Goal: Transaction & Acquisition: Purchase product/service

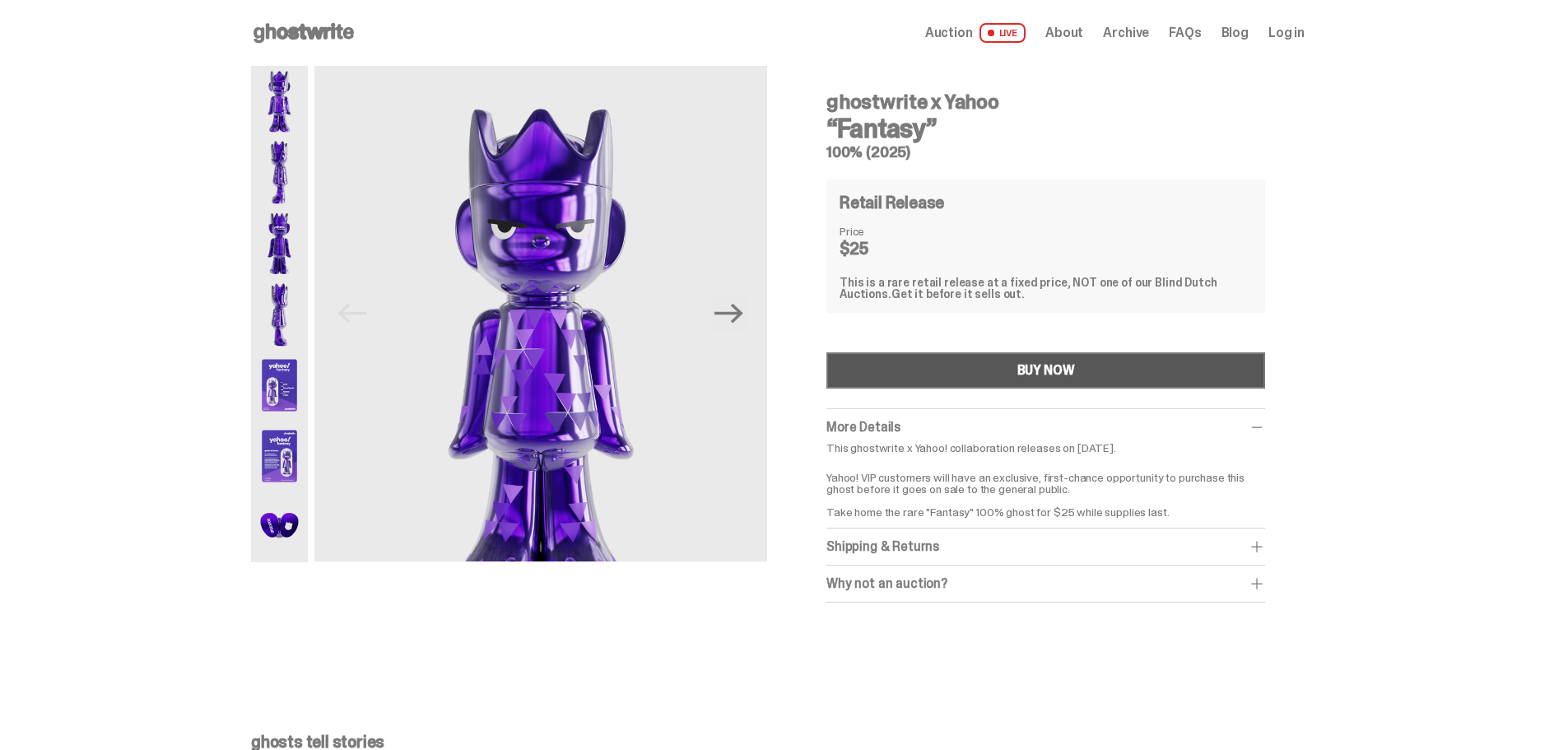
click at [993, 352] on button "BUY NOW" at bounding box center [1046, 370] width 439 height 36
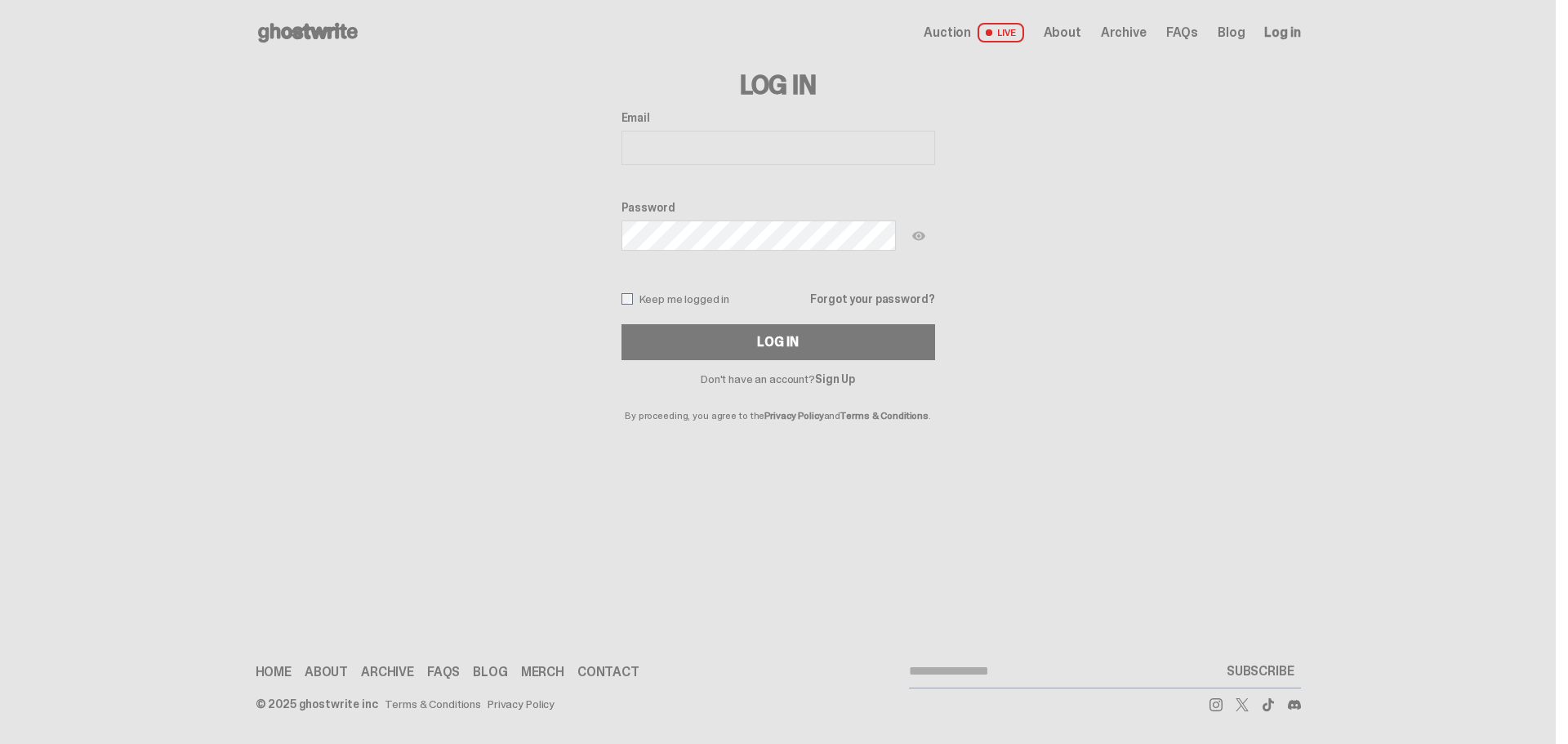
click at [833, 372] on link "Sign Up" at bounding box center [834, 378] width 40 height 14
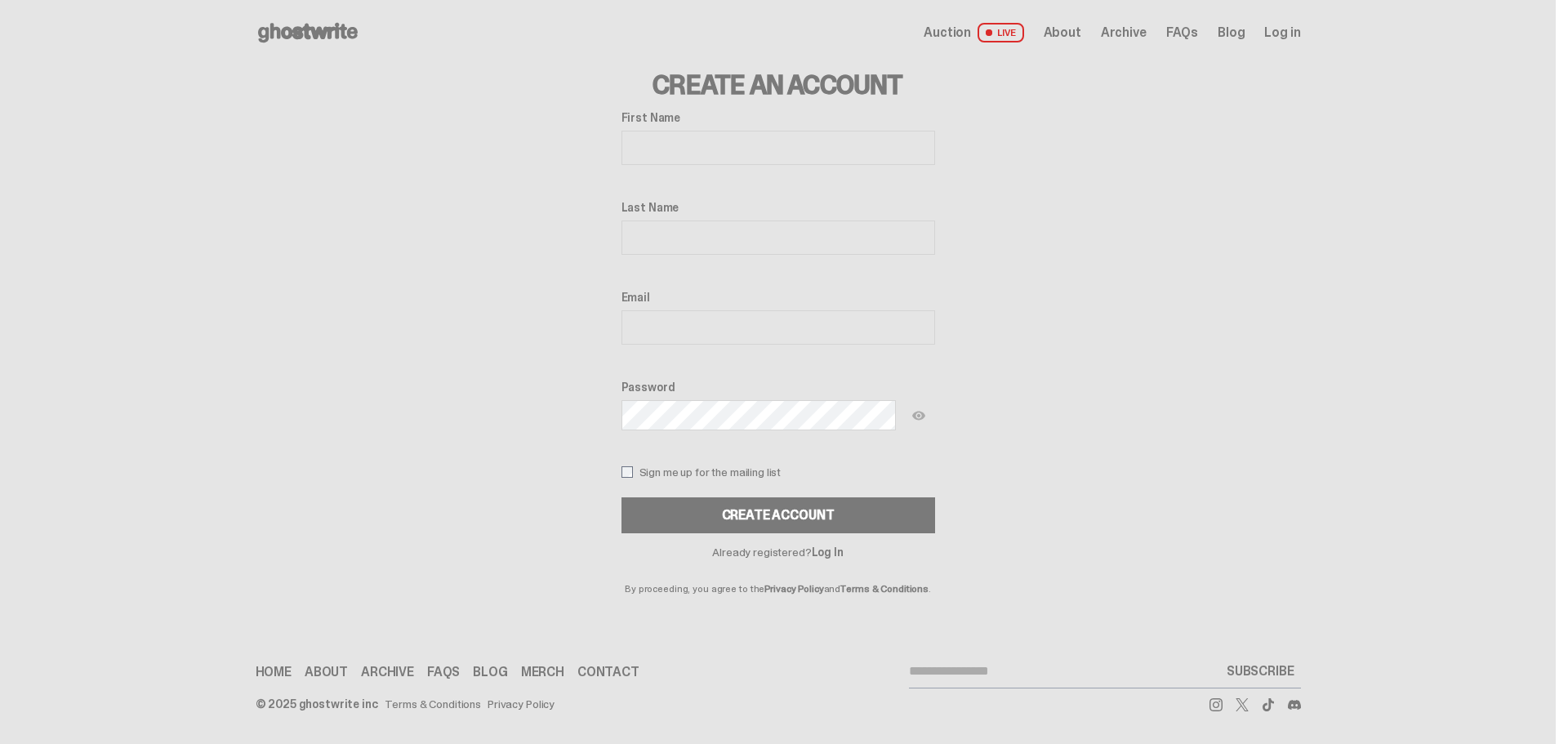
click at [763, 131] on input "First Name" at bounding box center [778, 148] width 314 height 34
type input "******"
type input "****"
click at [738, 310] on input "Email" at bounding box center [778, 327] width 314 height 34
type input "**********"
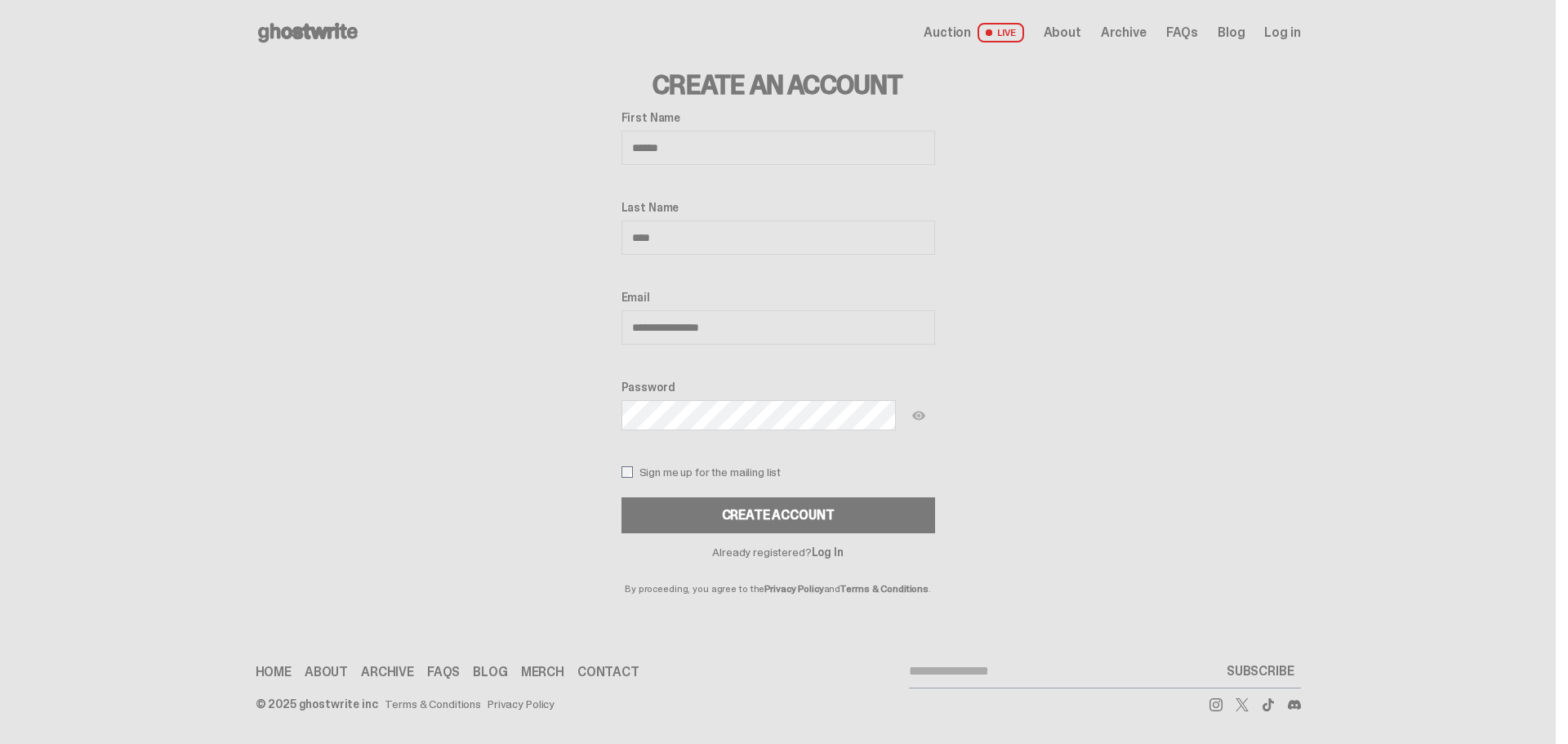
drag, startPoint x: 806, startPoint y: 449, endPoint x: 806, endPoint y: 458, distance: 9.0
click at [806, 497] on button "Create Account" at bounding box center [778, 515] width 314 height 36
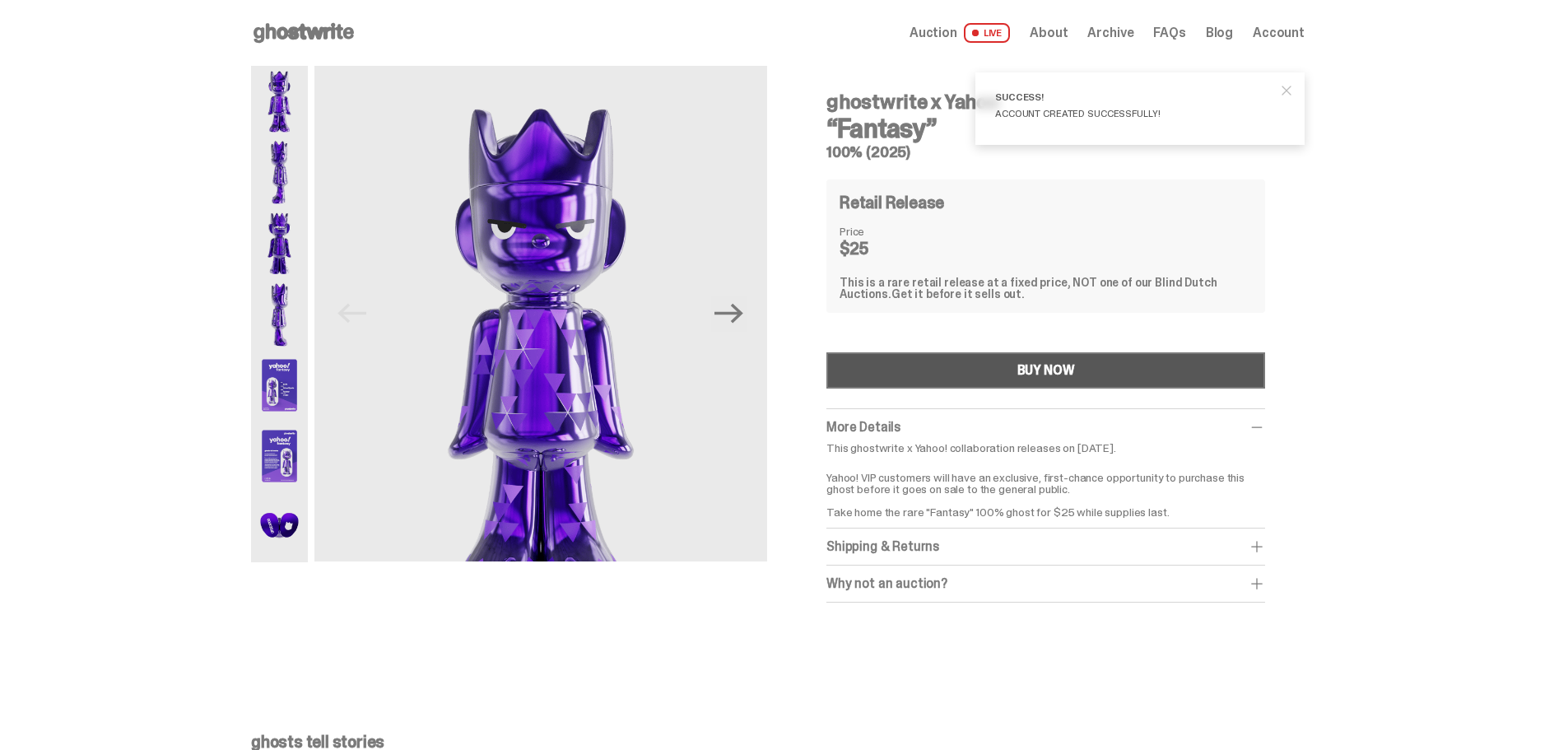
click at [1018, 352] on button "BUY NOW" at bounding box center [1046, 370] width 439 height 36
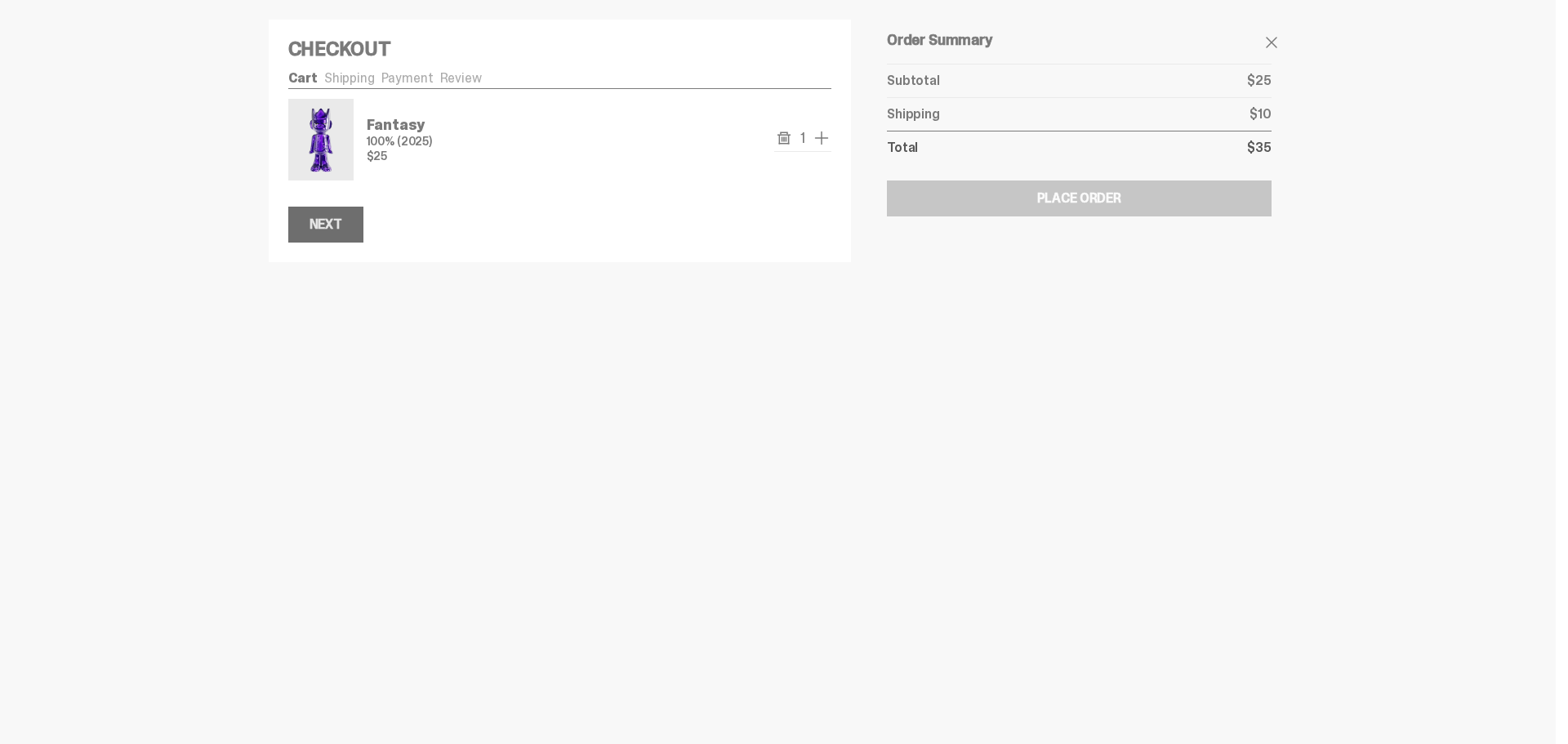
click at [364, 207] on button "Next" at bounding box center [326, 225] width 75 height 36
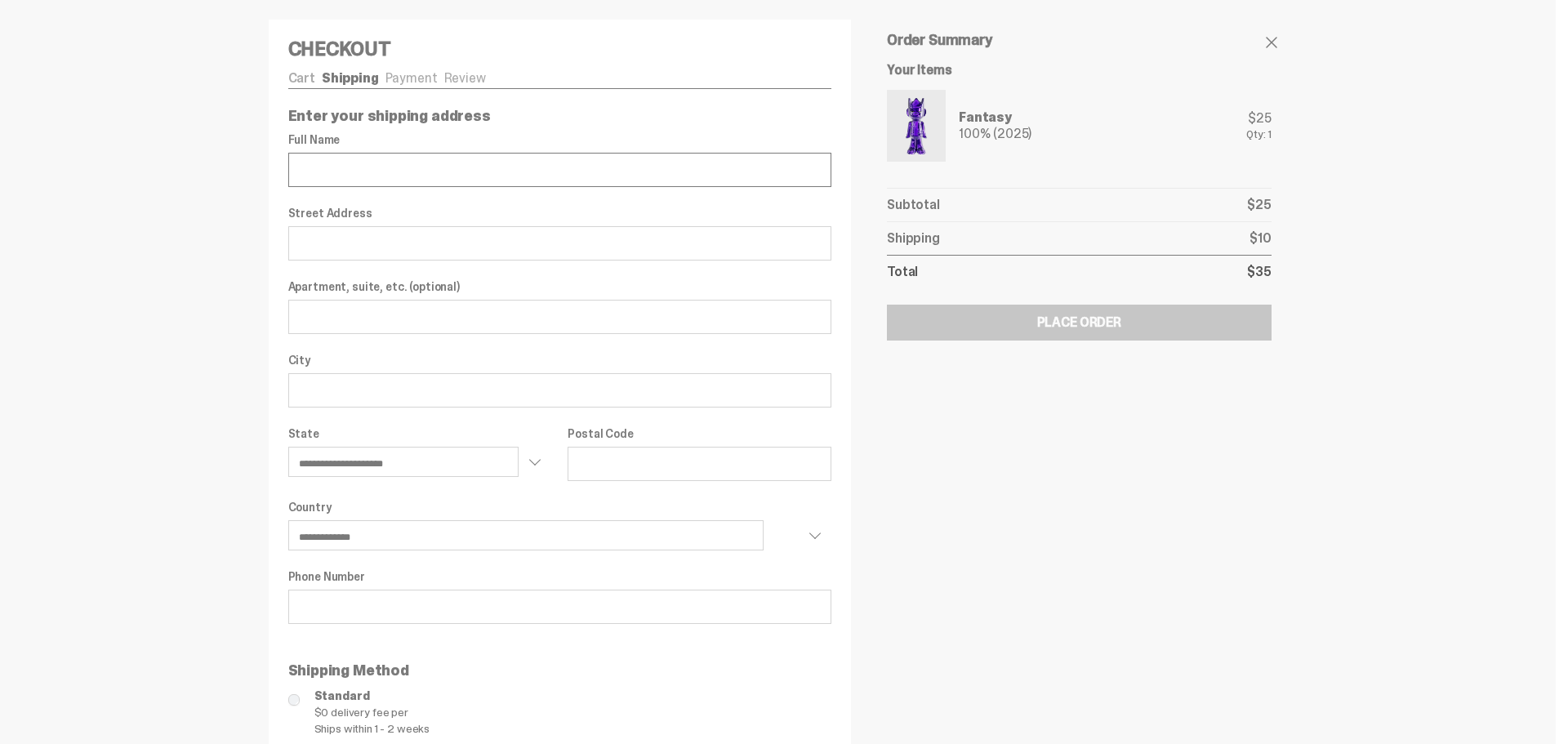
click at [468, 157] on input "Full Name" at bounding box center [560, 170] width 544 height 34
type input "**********"
select select "**"
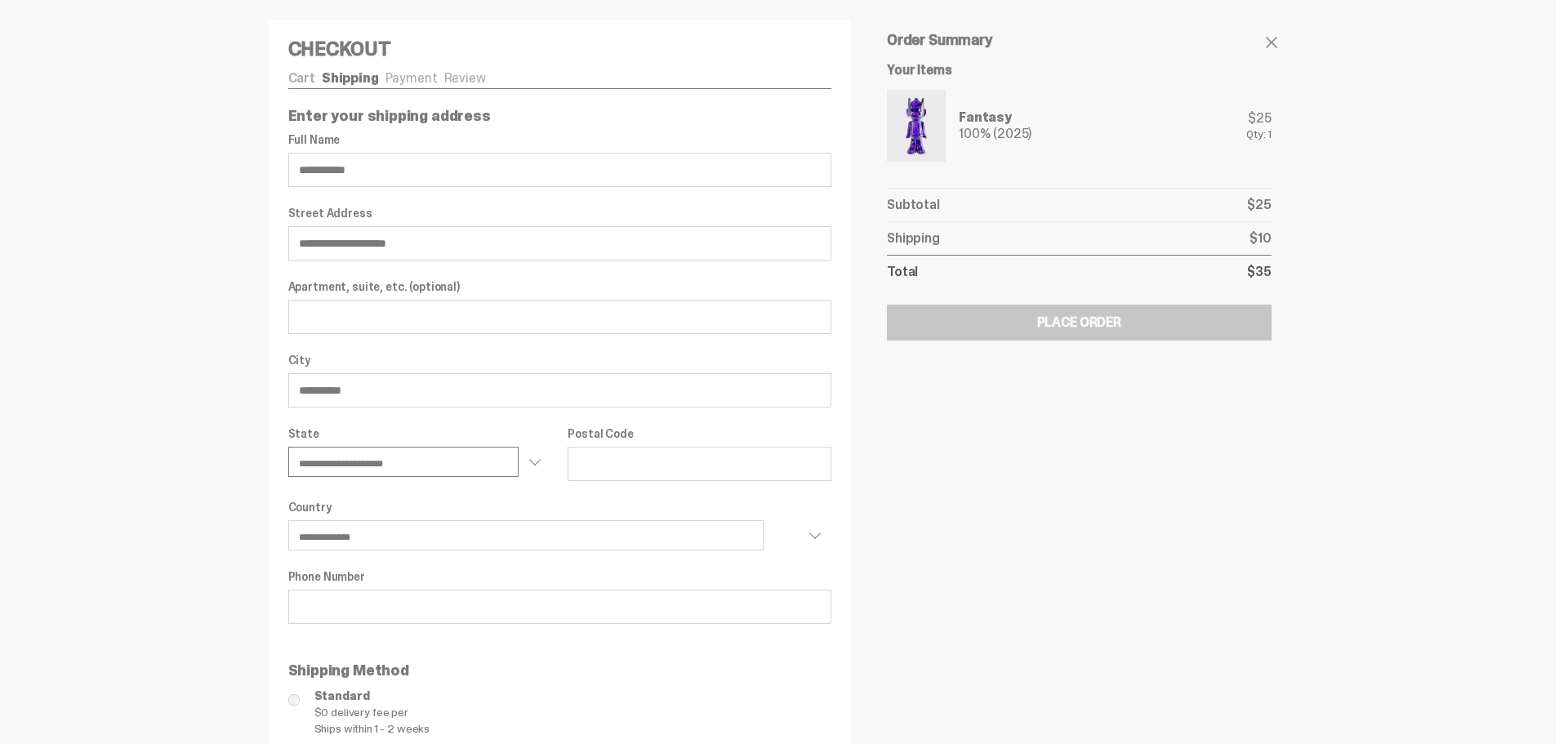
type input "*****"
type input "**********"
select select "**"
type input "**********"
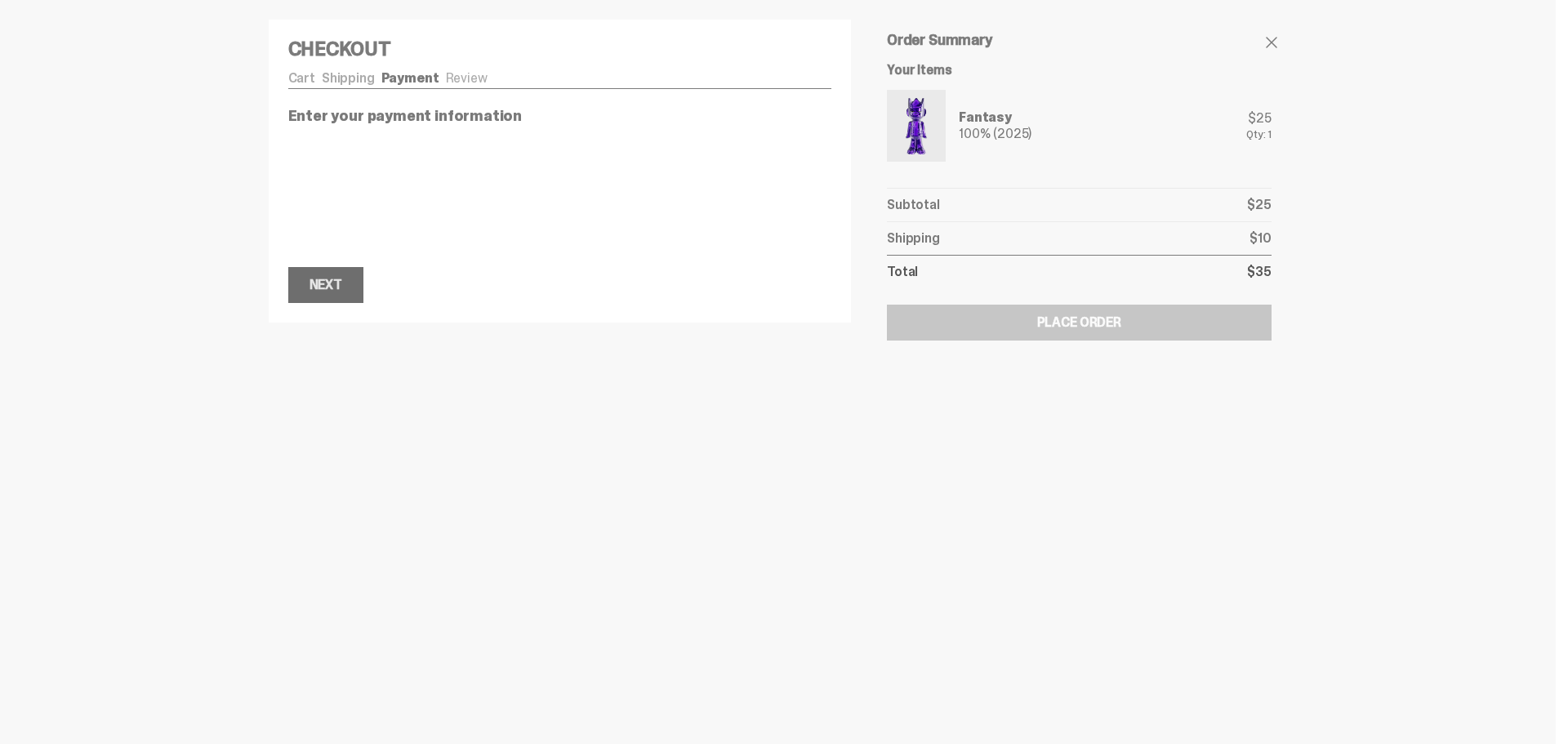
click at [342, 278] on div "Next" at bounding box center [326, 284] width 33 height 13
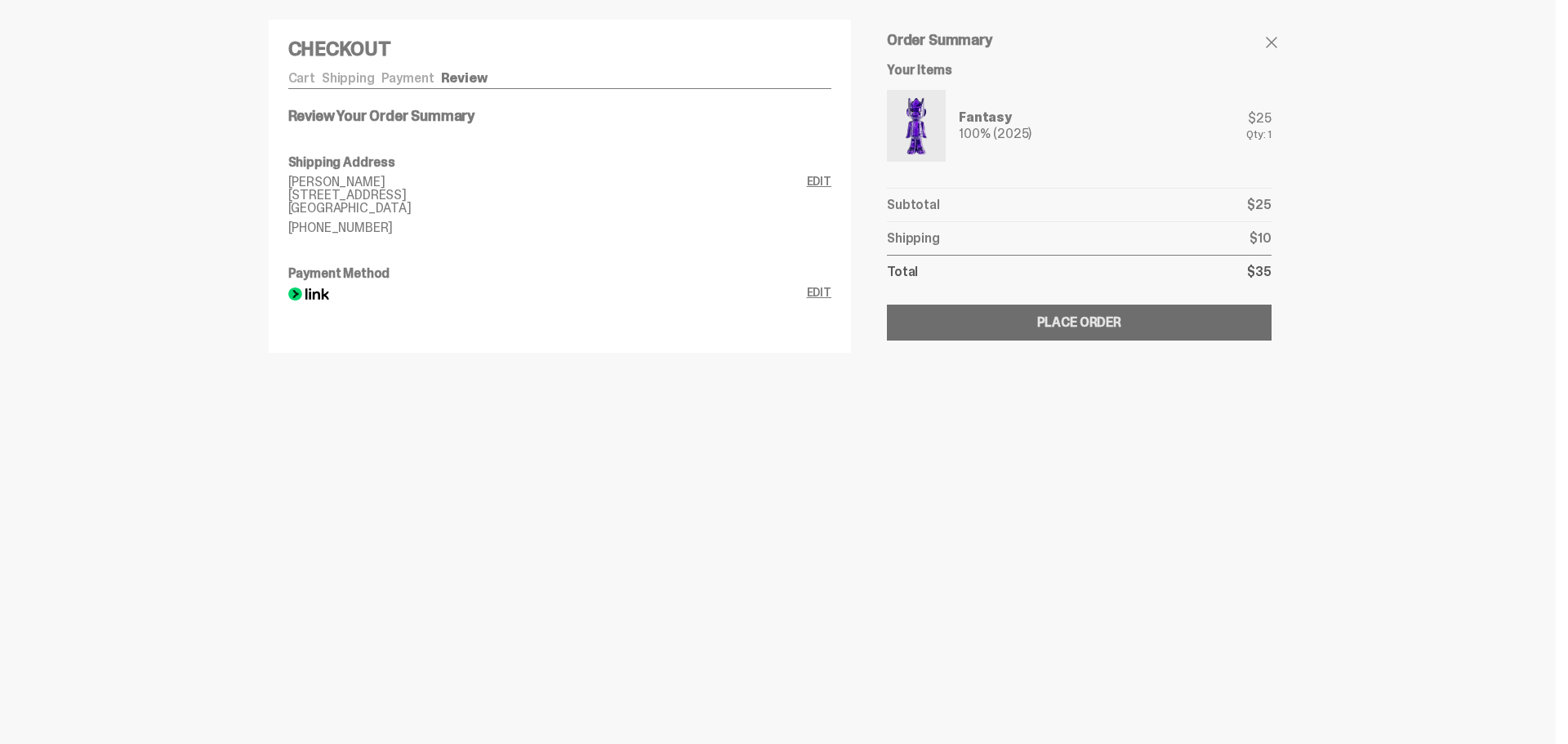
click at [1065, 316] on div "Place Order" at bounding box center [1079, 322] width 84 height 13
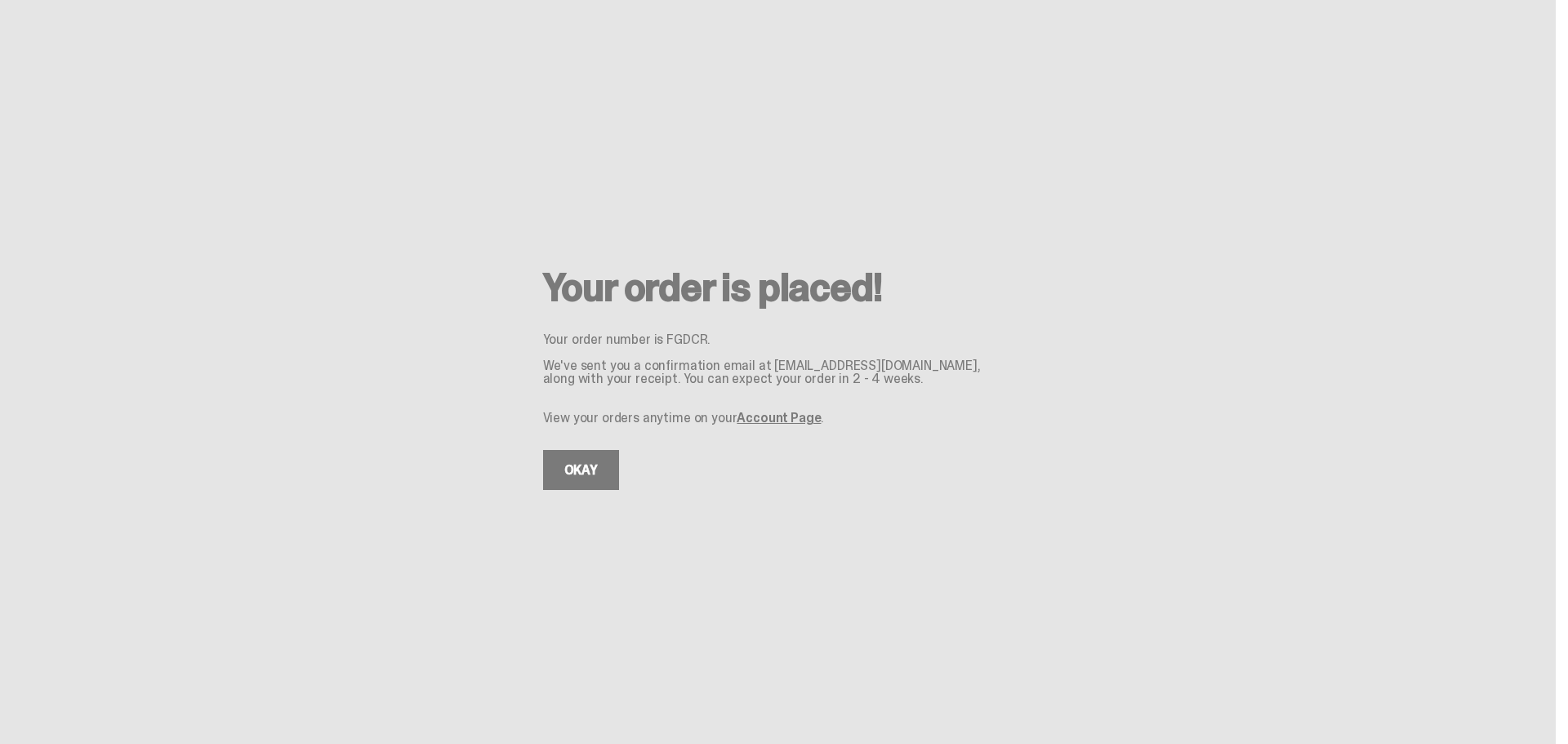
click at [768, 409] on link "Account Page" at bounding box center [778, 417] width 84 height 17
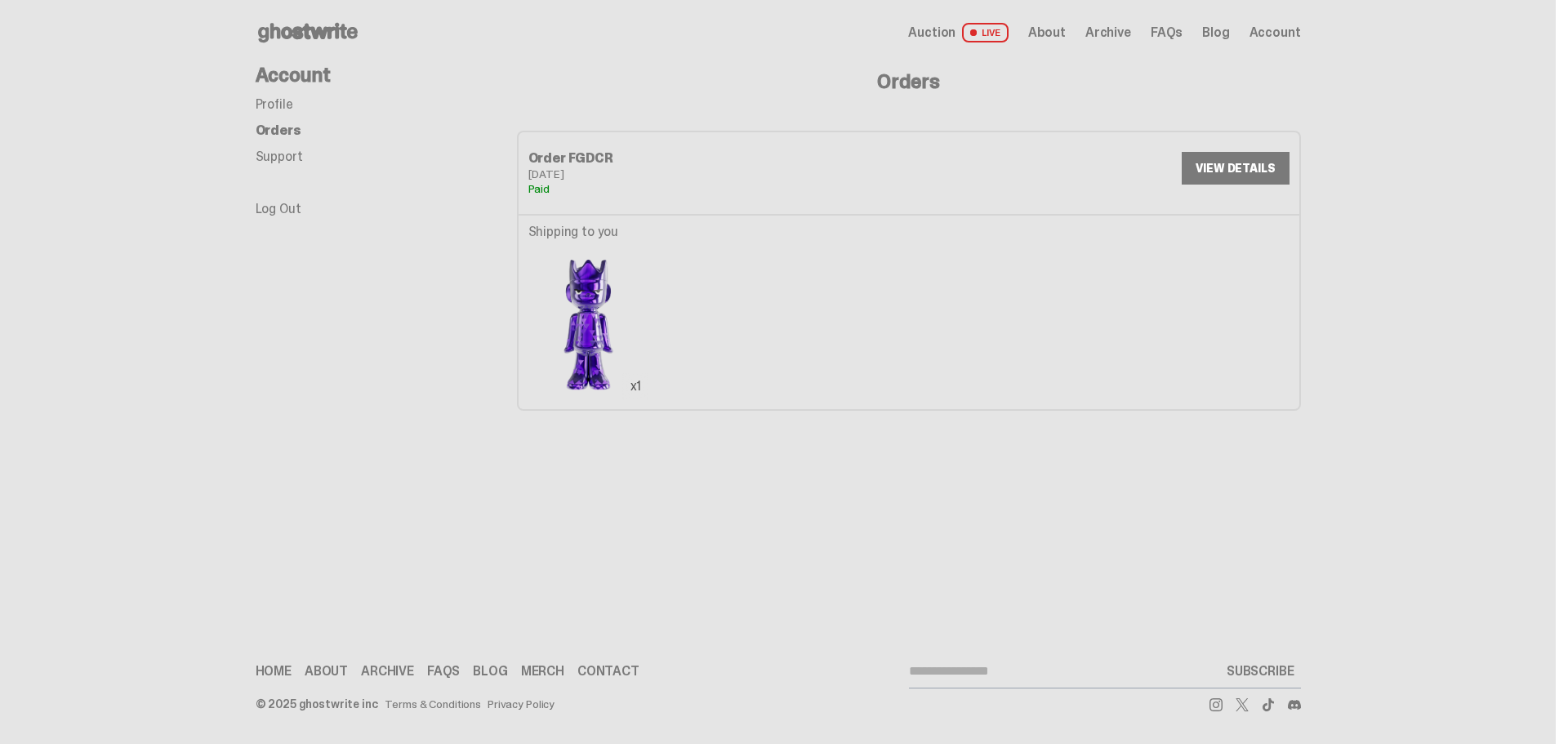
click at [293, 96] on link "Profile" at bounding box center [274, 104] width 37 height 17
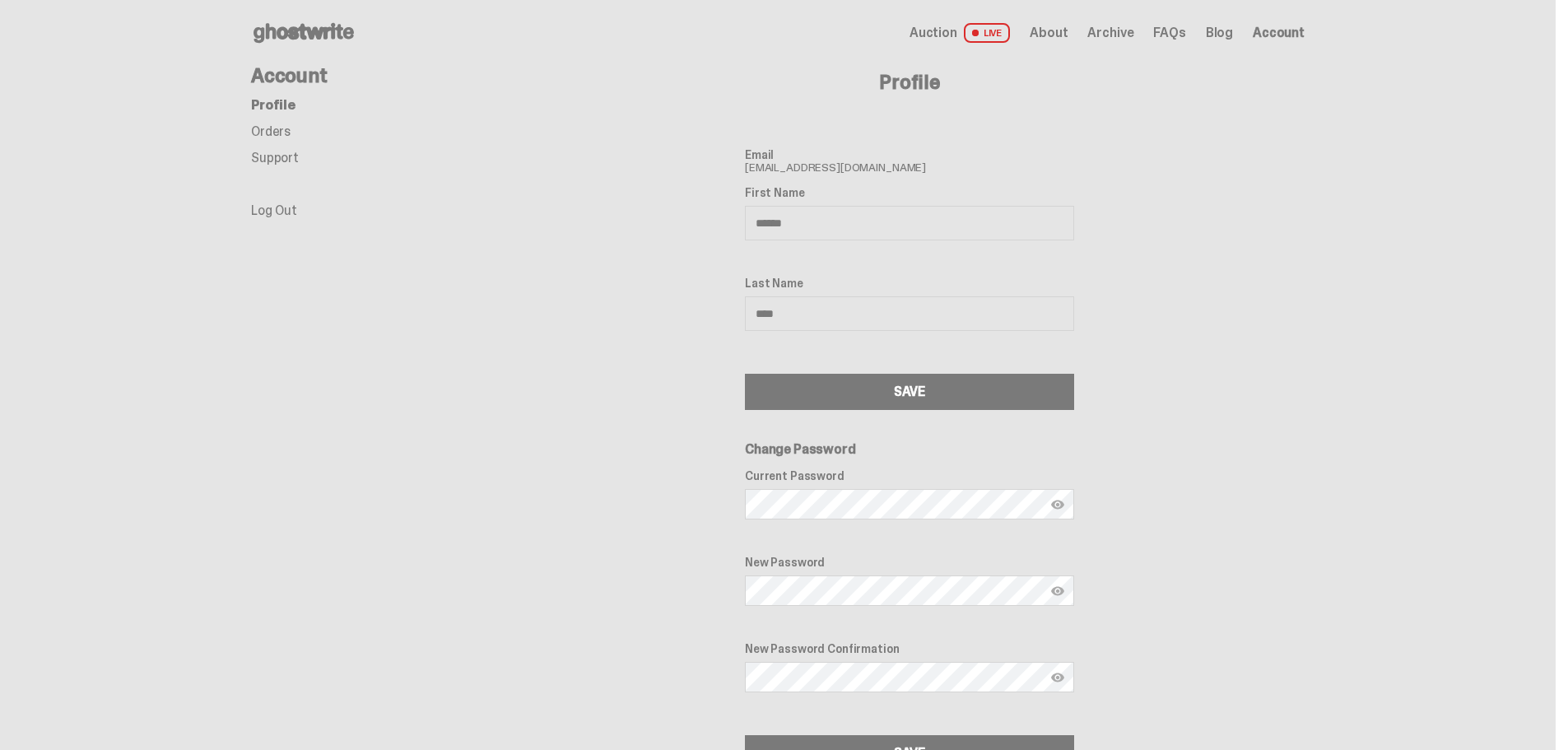
click at [985, 32] on span "LIVE" at bounding box center [987, 32] width 47 height 20
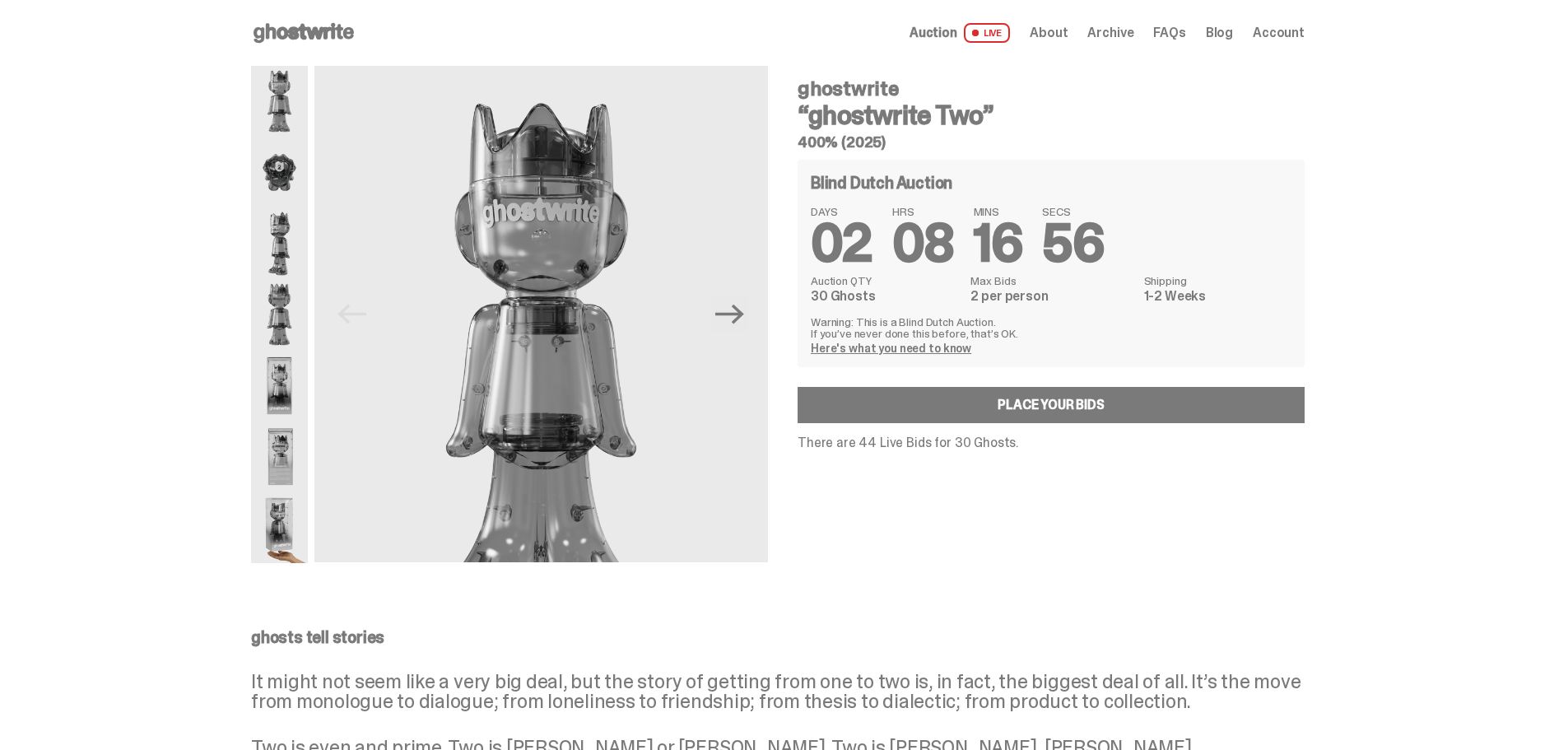
click at [308, 311] on img at bounding box center [280, 314] width 56 height 71
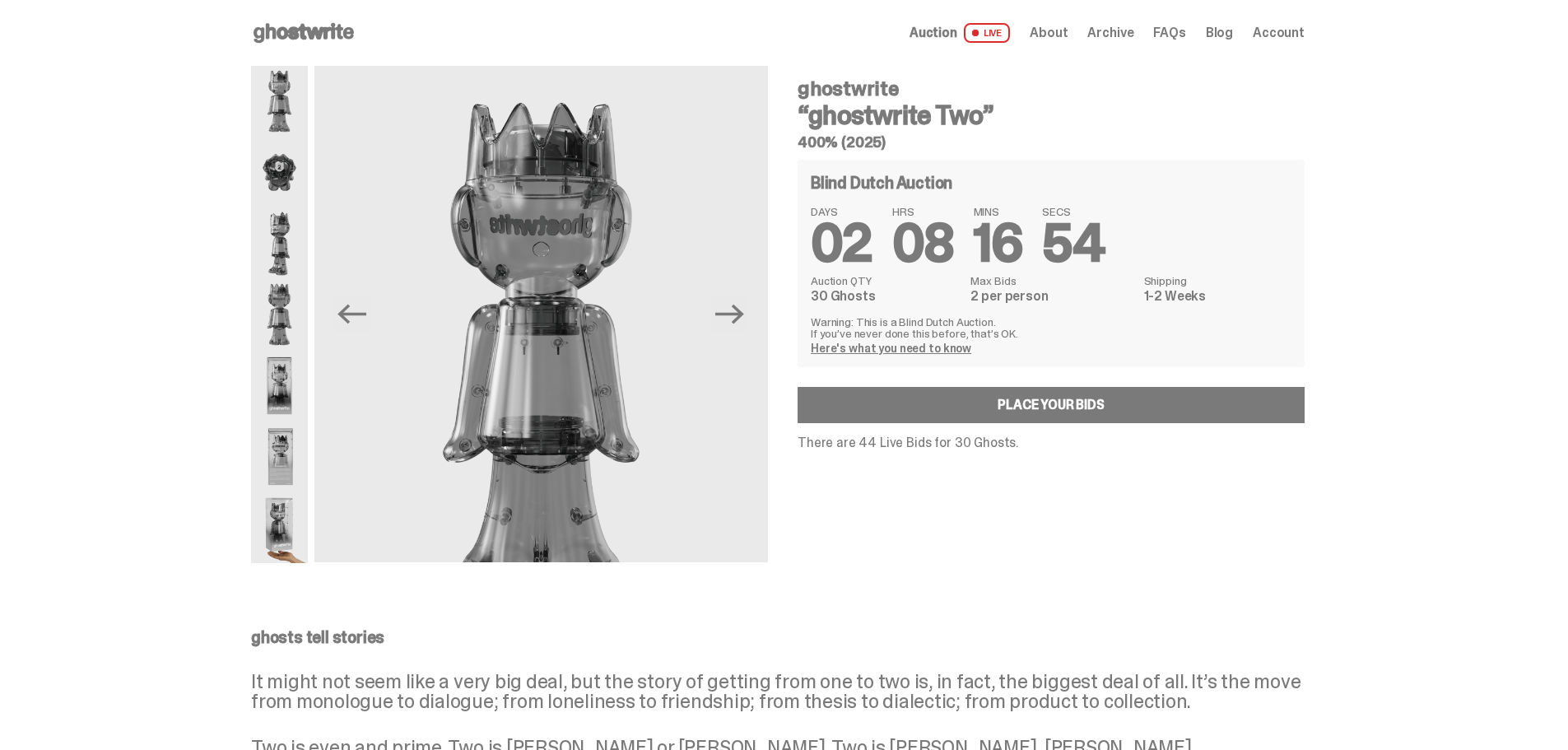
click at [308, 391] on img at bounding box center [280, 385] width 56 height 71
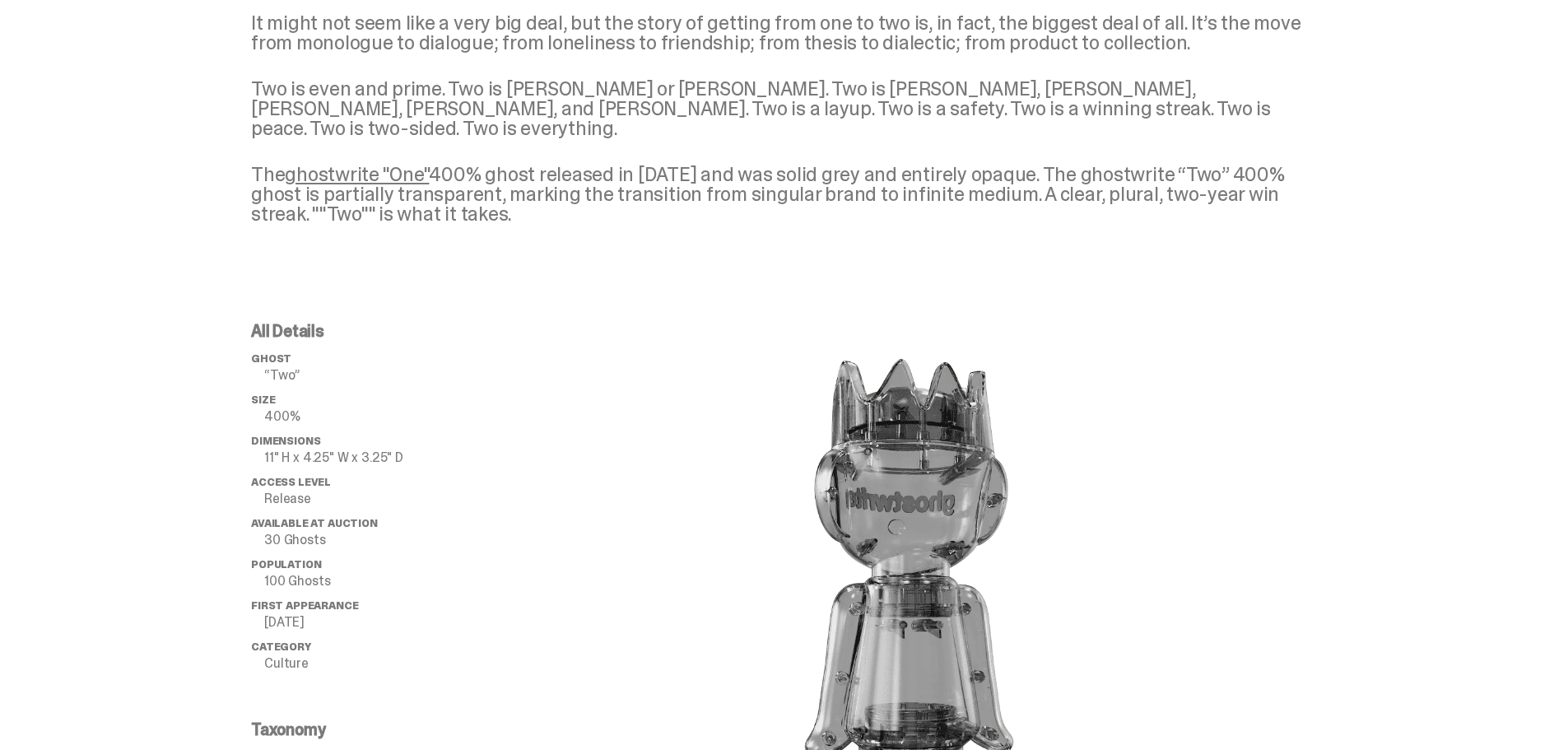
scroll to position [824, 0]
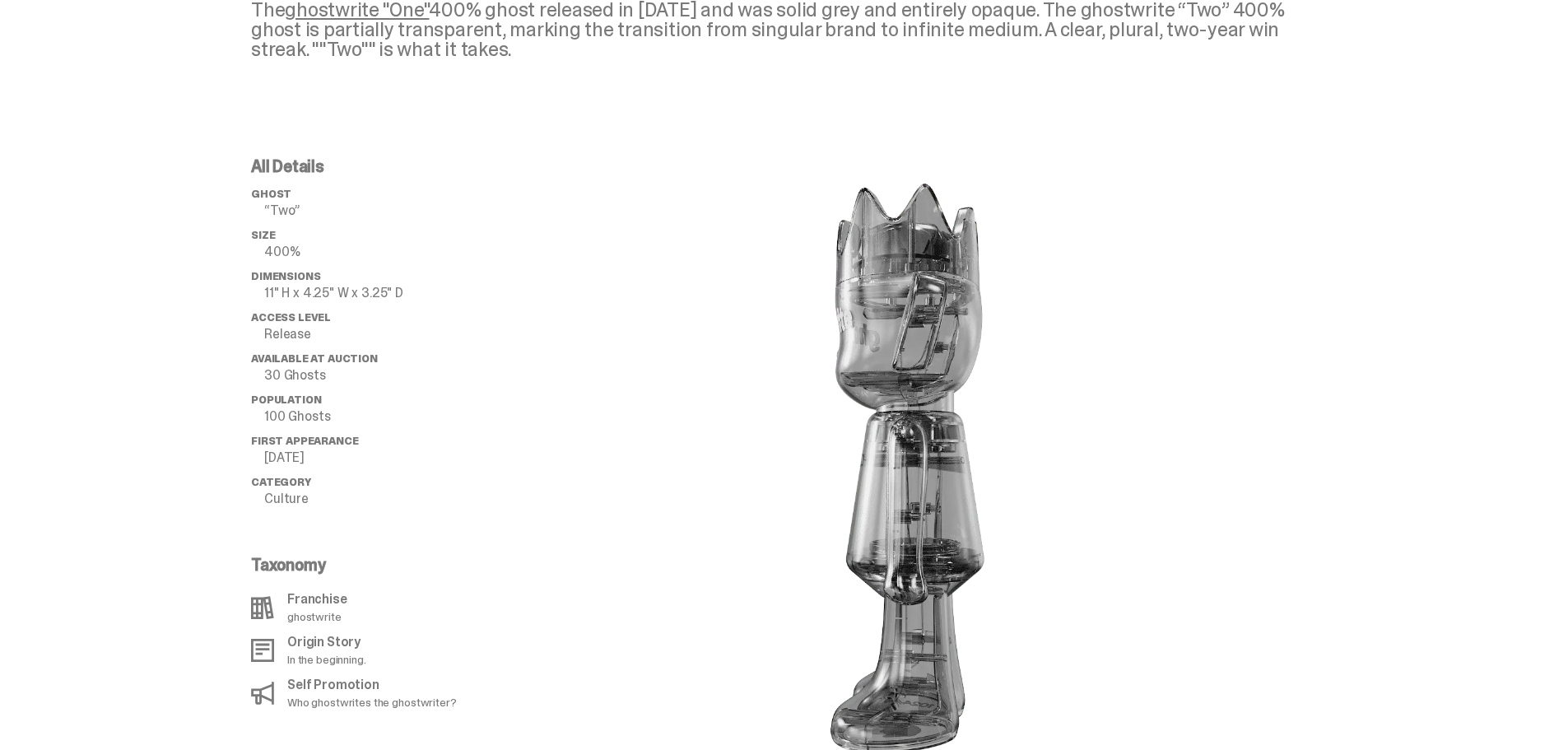
drag, startPoint x: 889, startPoint y: 409, endPoint x: 969, endPoint y: 419, distance: 80.6
click at [969, 419] on image "lottie-animation-container" at bounding box center [910, 465] width 345 height 615
click at [274, 639] on icon at bounding box center [262, 650] width 23 height 23
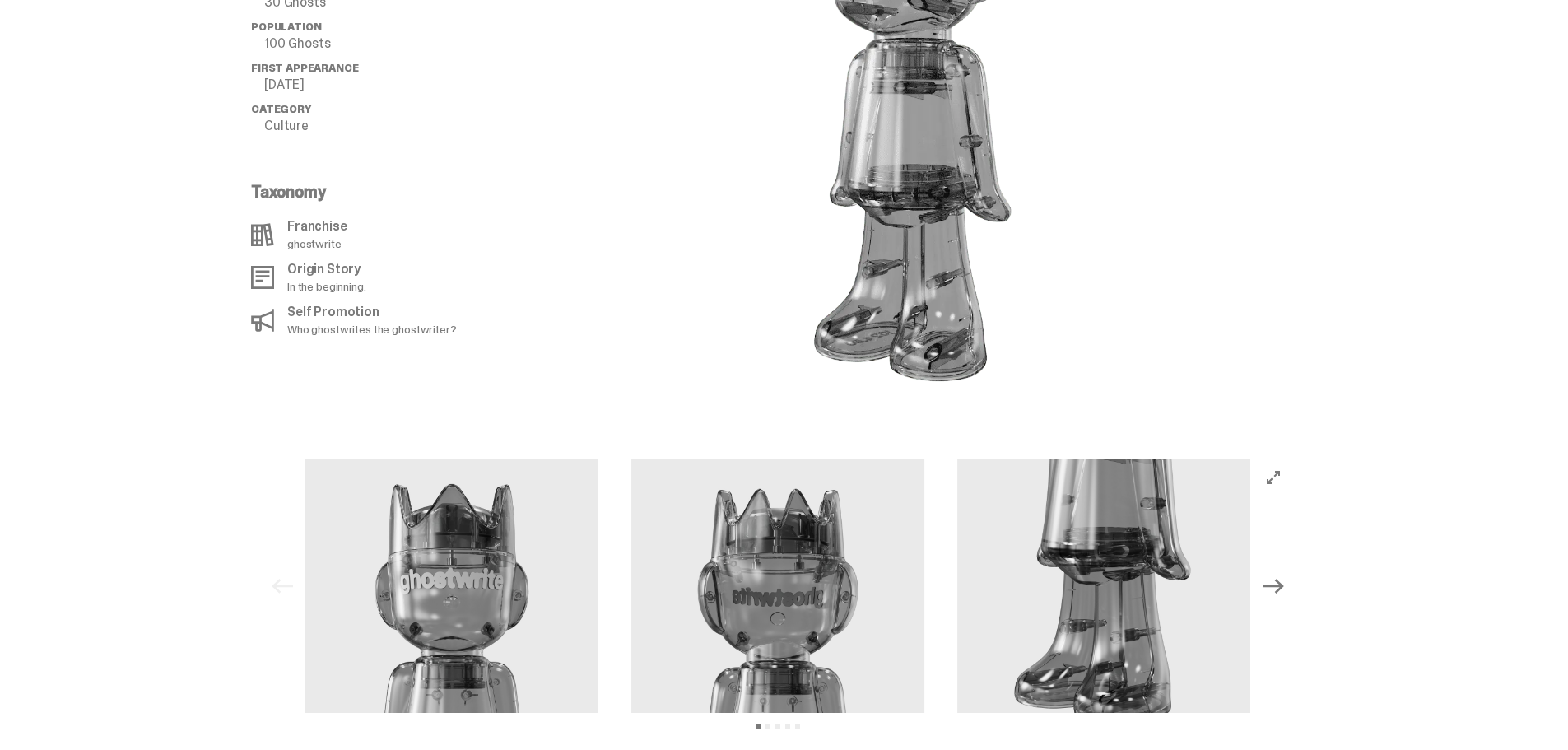
scroll to position [1318, 0]
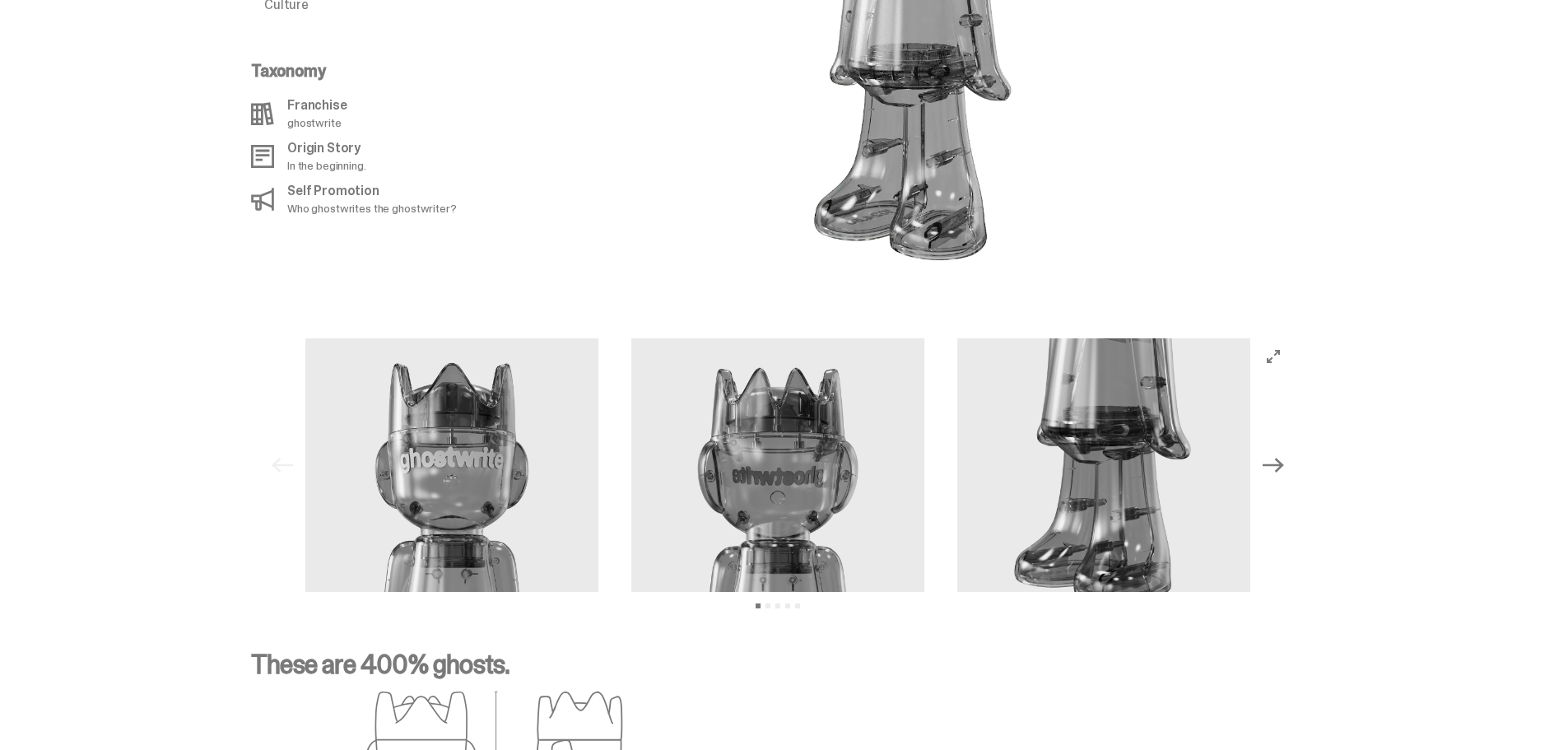
click at [806, 395] on img at bounding box center [778, 485] width 293 height 293
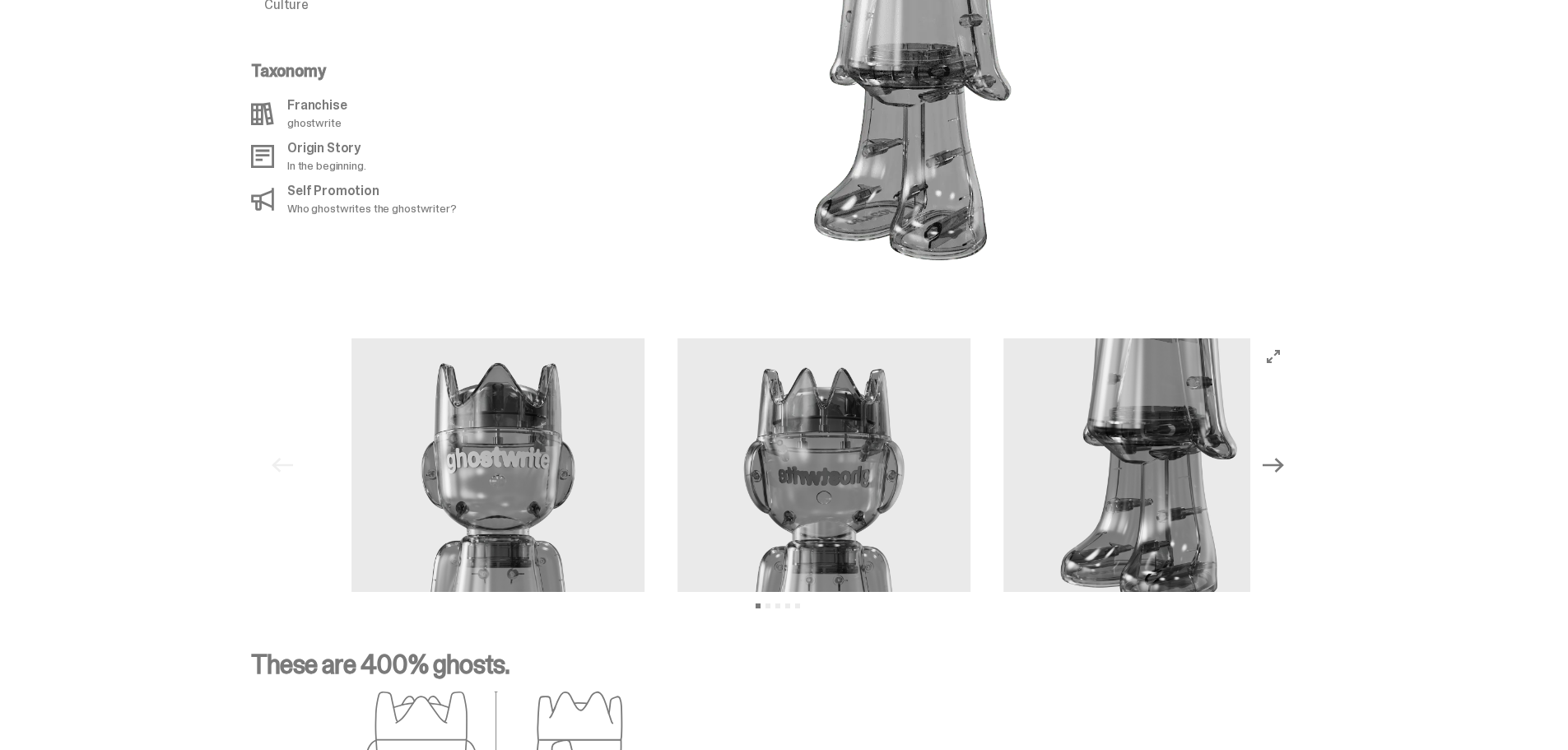
click at [620, 431] on img at bounding box center [498, 485] width 293 height 293
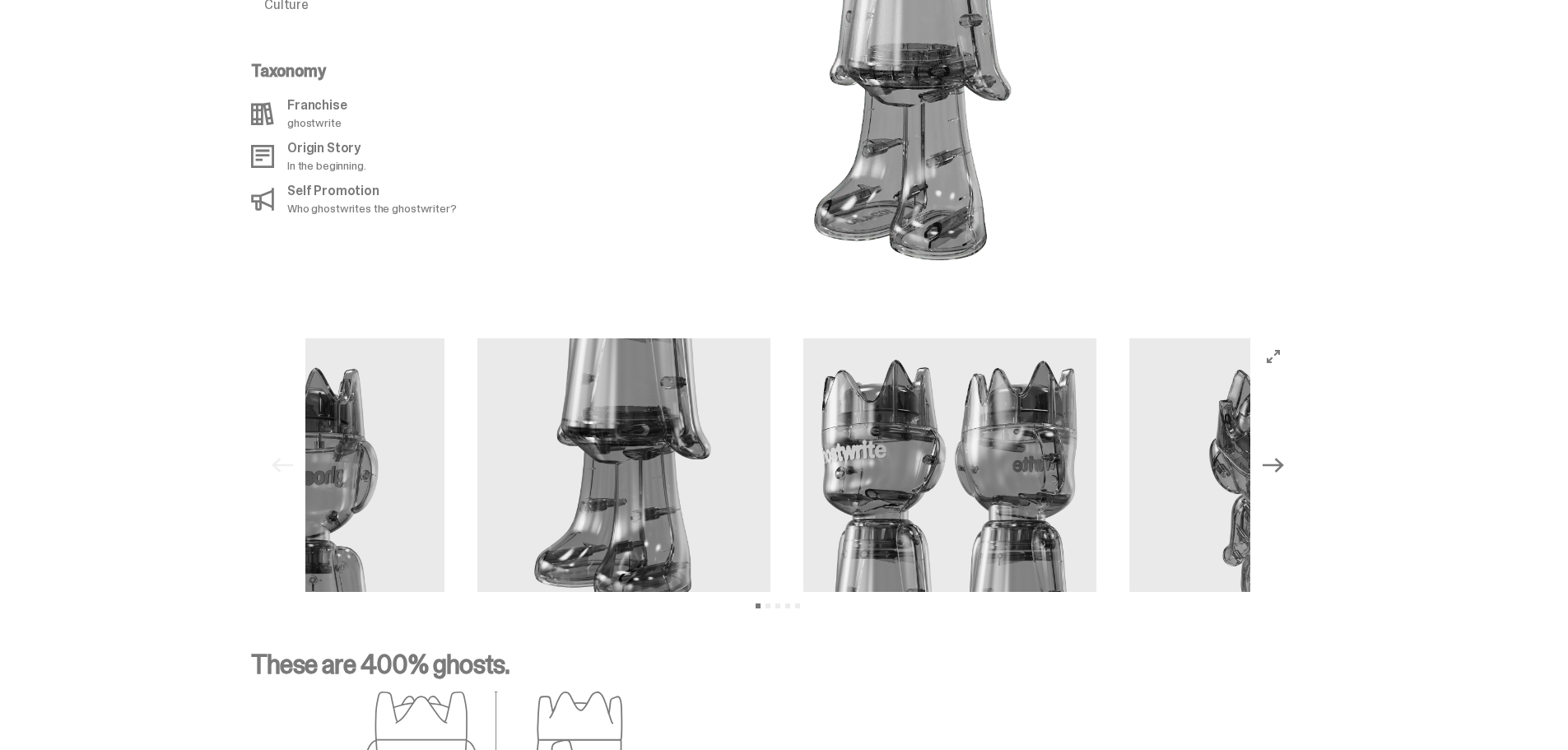
click at [688, 490] on img at bounding box center [623, 485] width 293 height 293
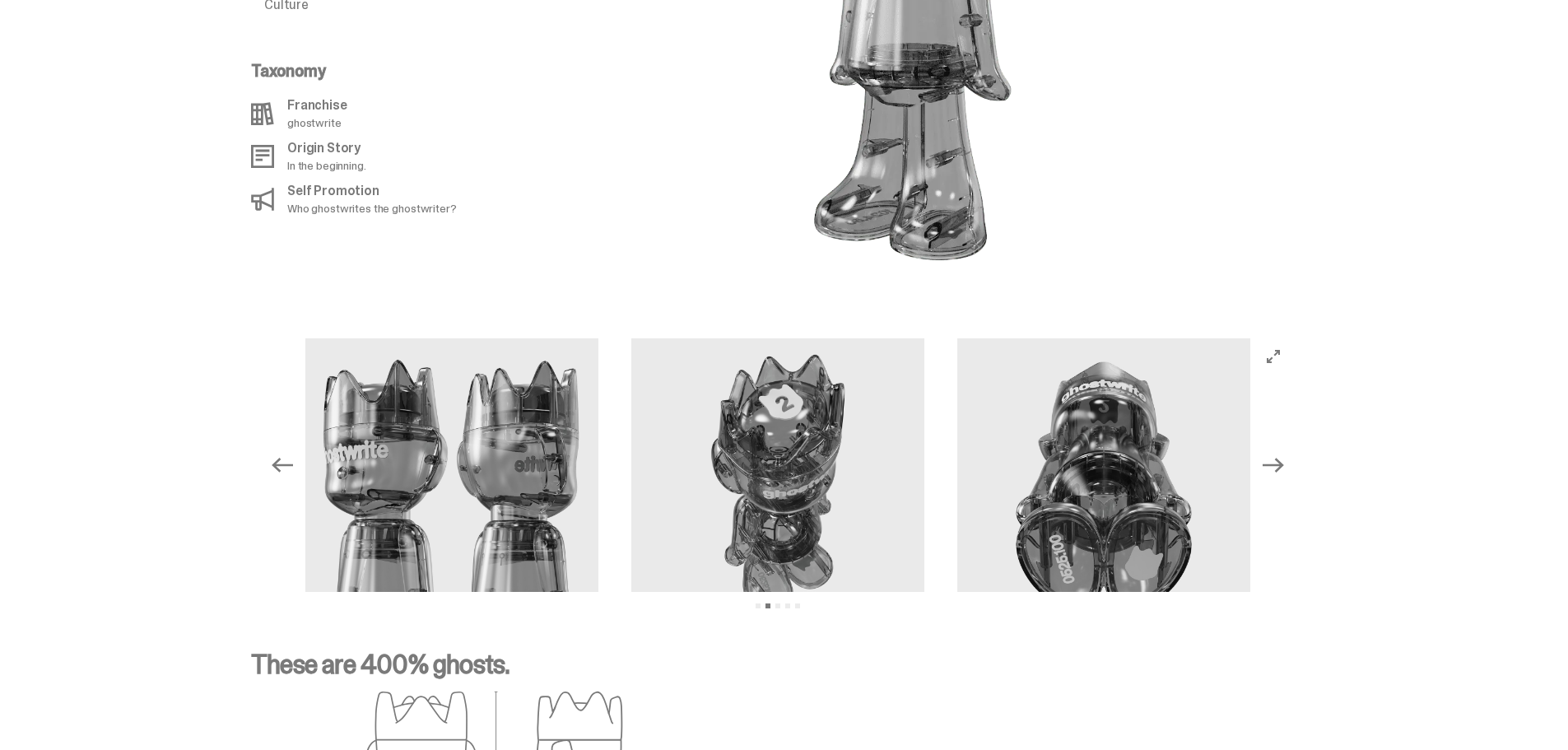
click at [755, 344] on img at bounding box center [778, 485] width 293 height 293
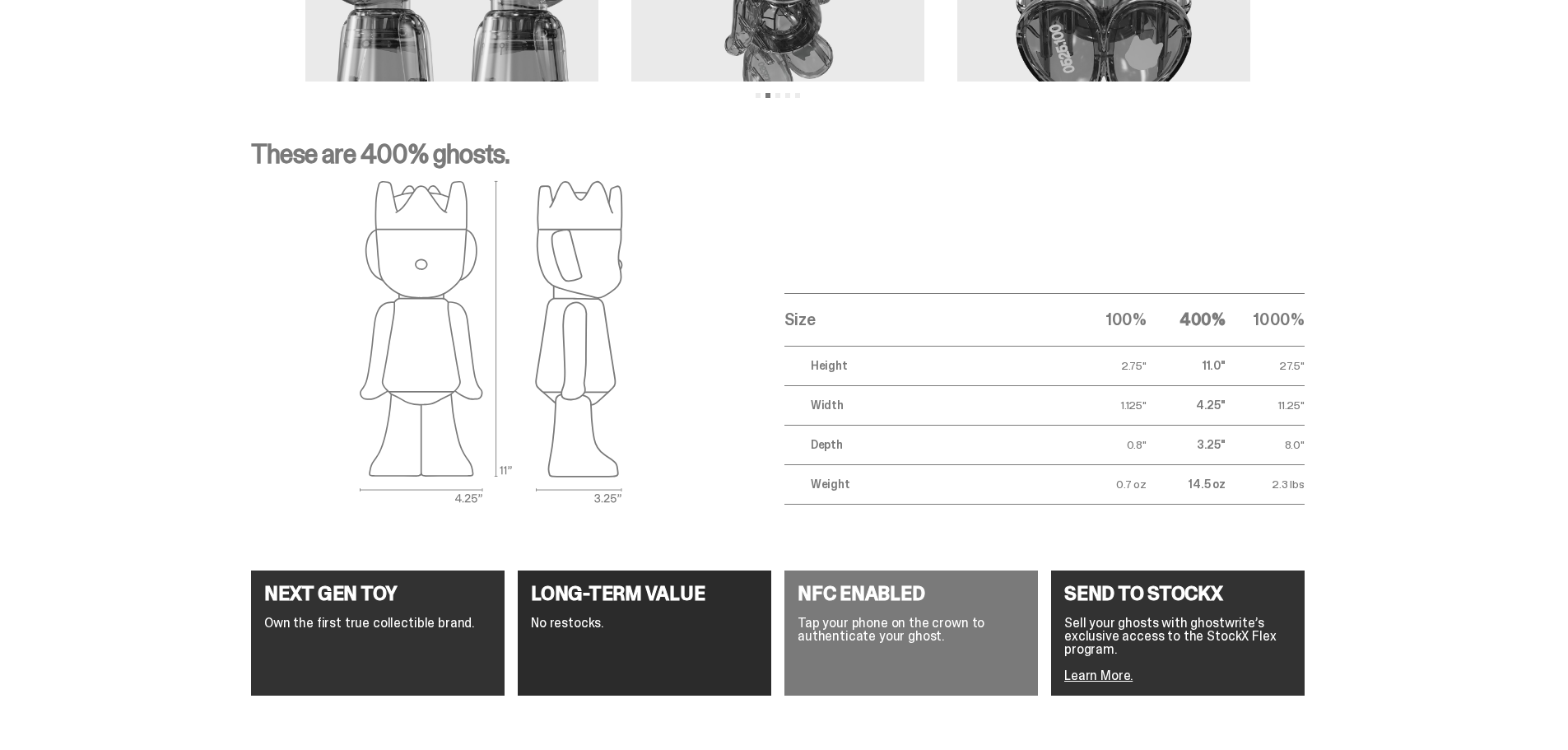
scroll to position [1721, 0]
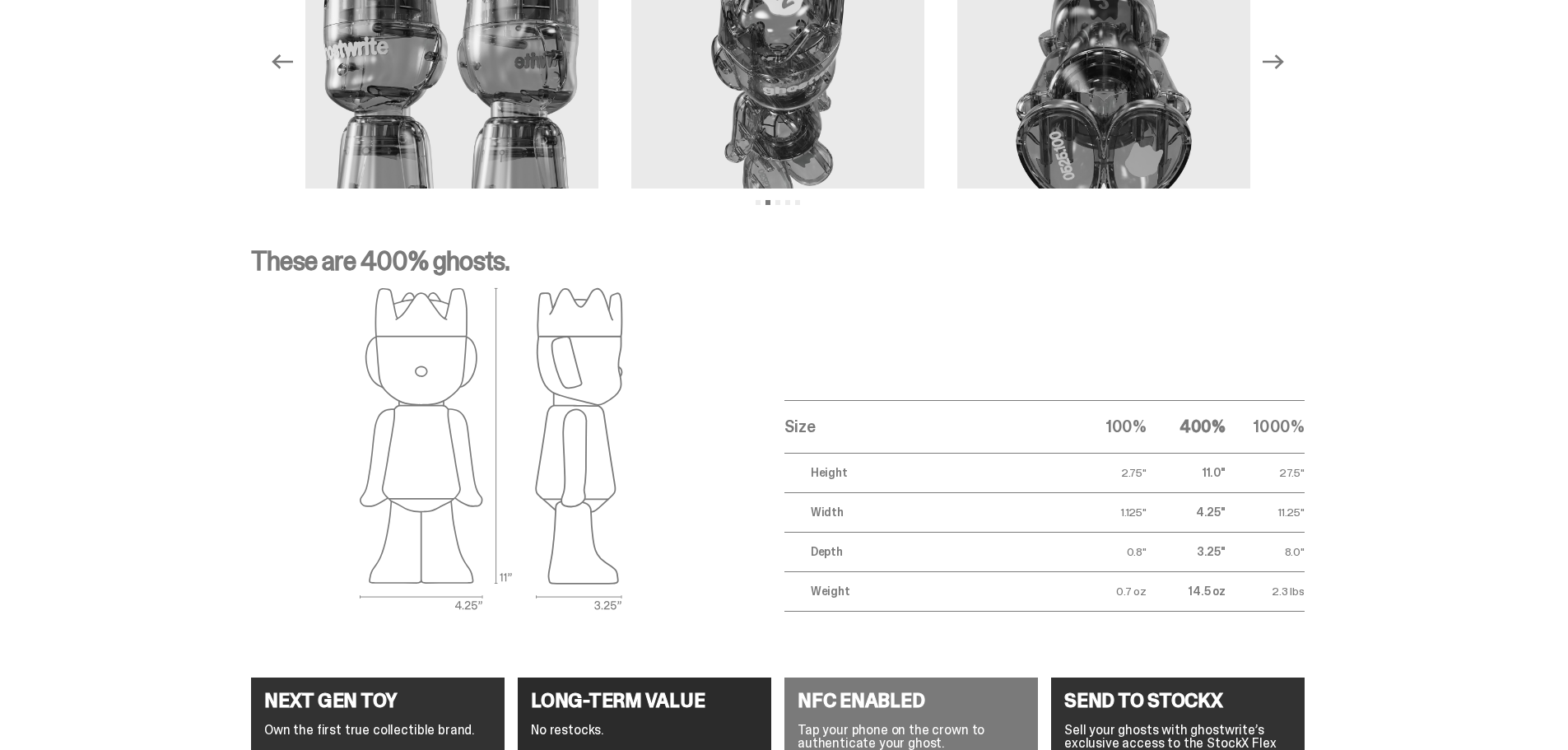
click at [821, 691] on h4 "NFC ENABLED" at bounding box center [911, 700] width 227 height 20
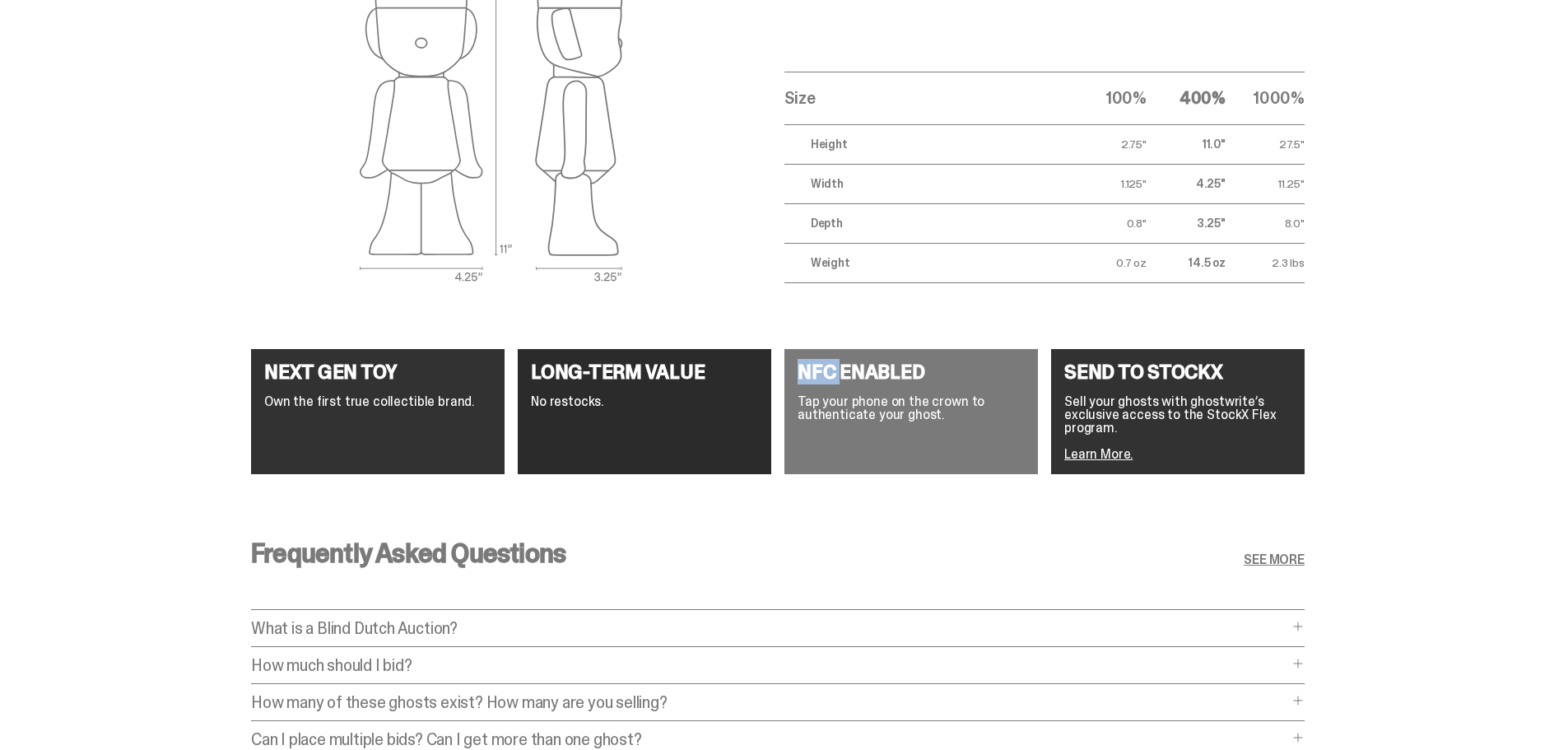
scroll to position [2051, 0]
click at [449, 656] on p "How much should I bid?" at bounding box center [769, 664] width 1037 height 16
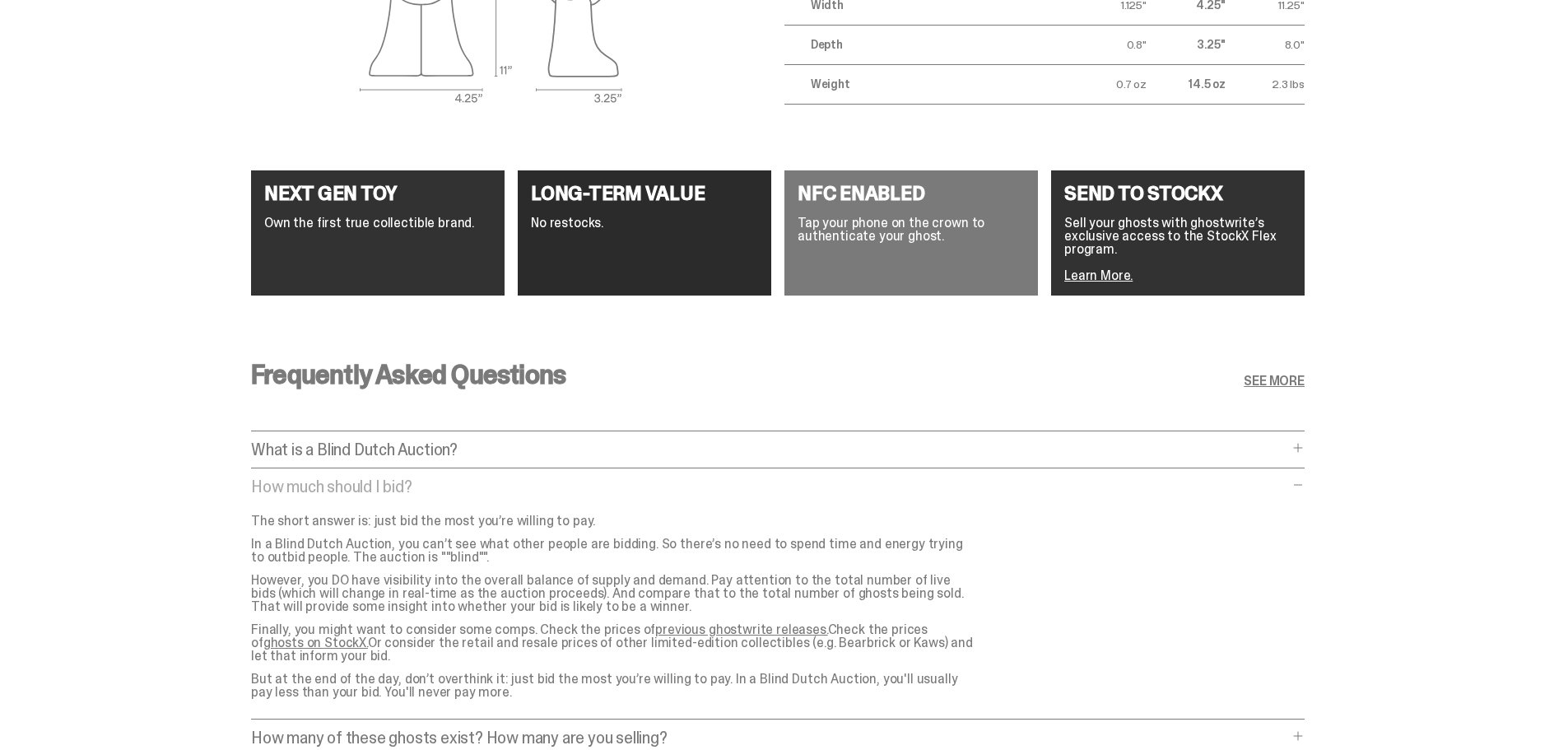
scroll to position [2237, 0]
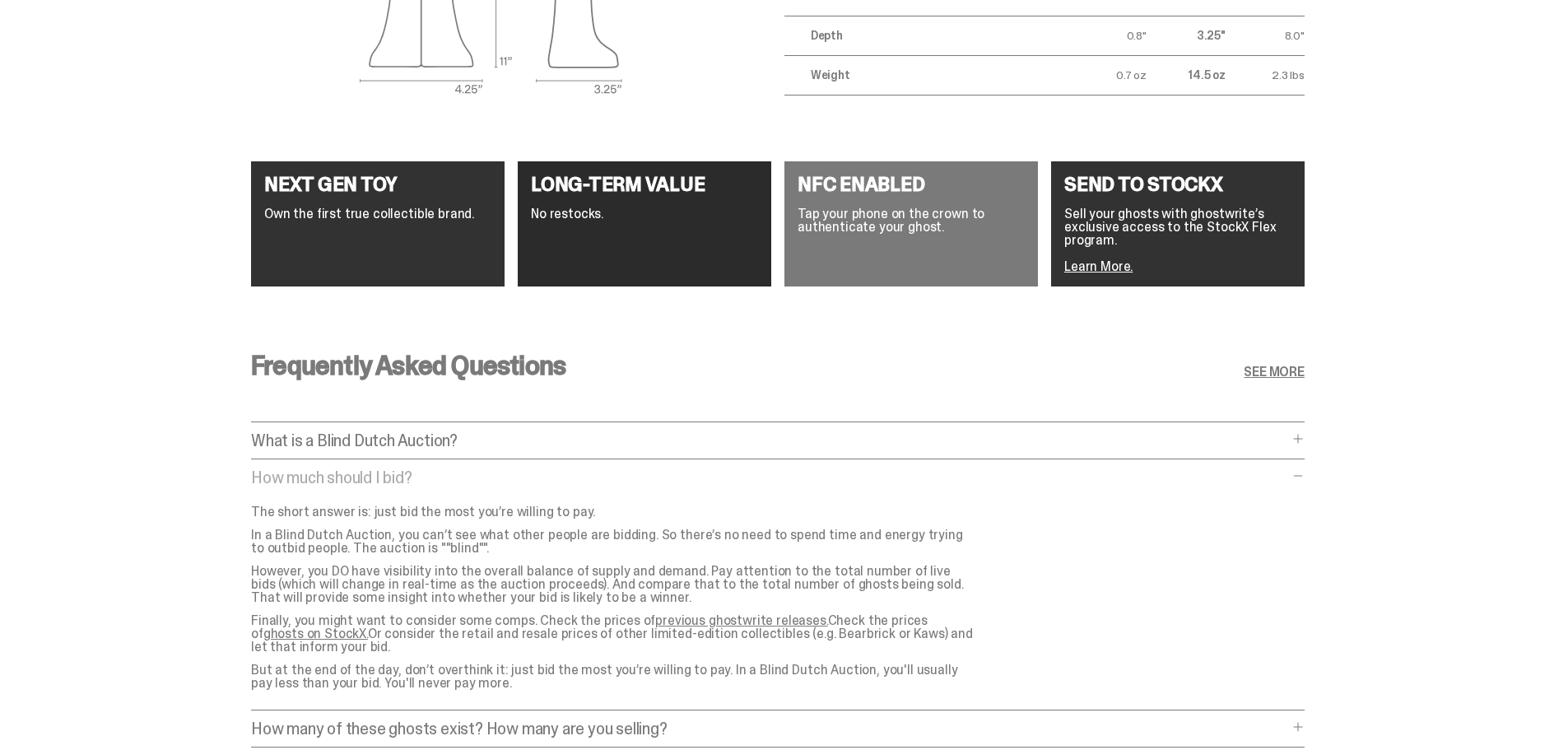
click at [705, 721] on p "How many of these ghosts exist? How many are you selling?" at bounding box center [769, 729] width 1037 height 16
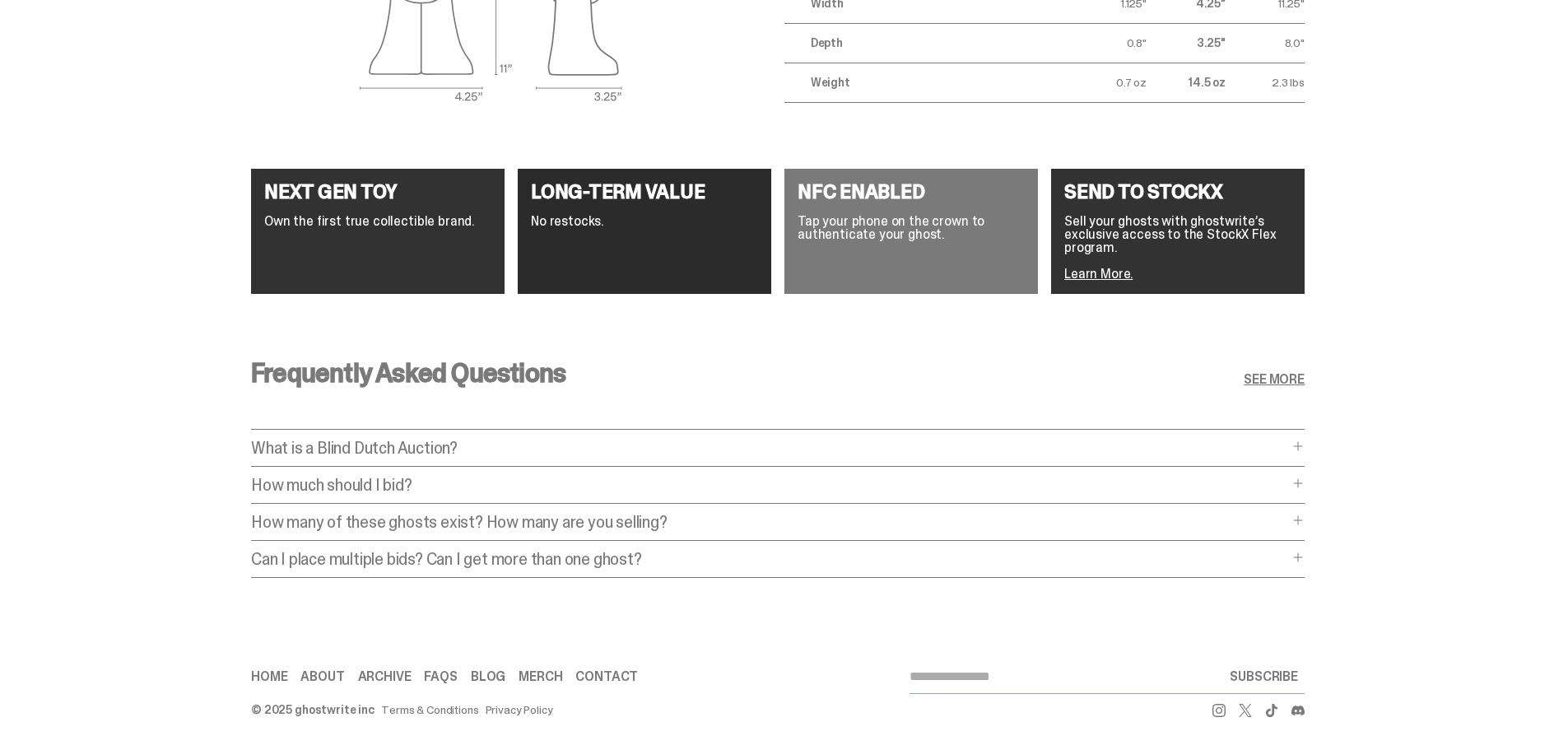
scroll to position [1916, 0]
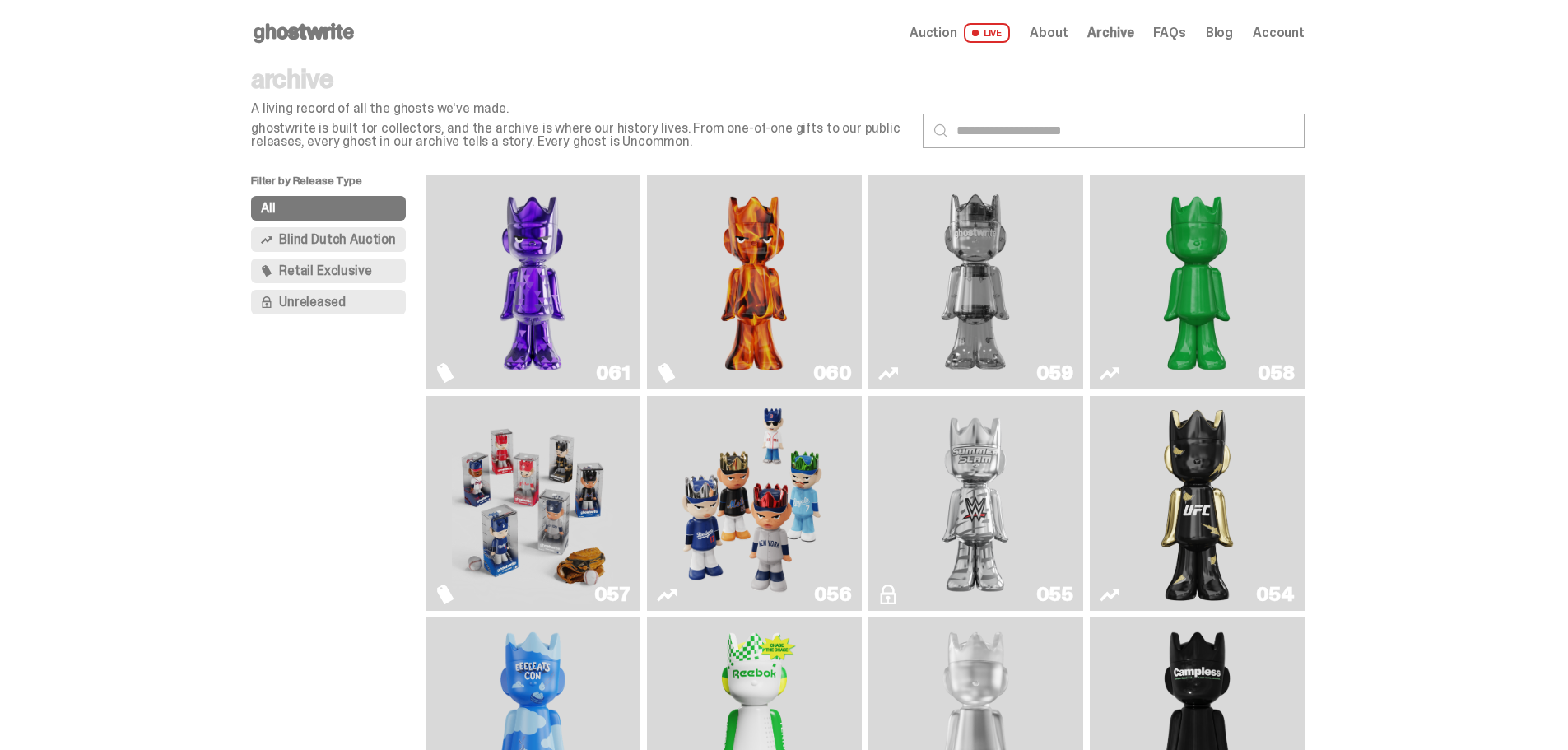
click at [590, 250] on img "Fantasy" at bounding box center [533, 282] width 162 height 202
click at [756, 224] on img "Always On Fire" at bounding box center [754, 282] width 162 height 202
click at [587, 245] on img "Fantasy" at bounding box center [533, 282] width 162 height 202
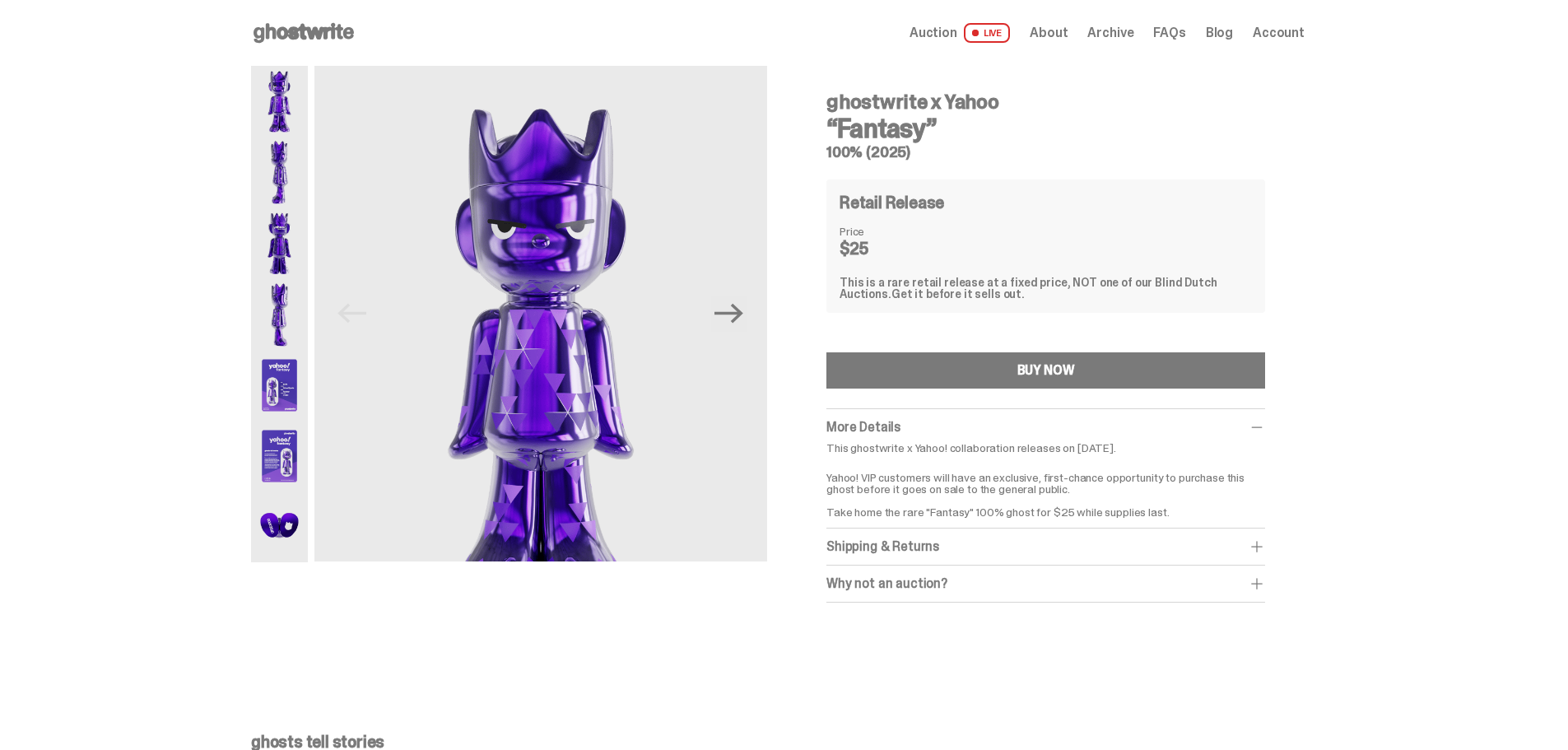
click at [308, 250] on img at bounding box center [280, 243] width 56 height 71
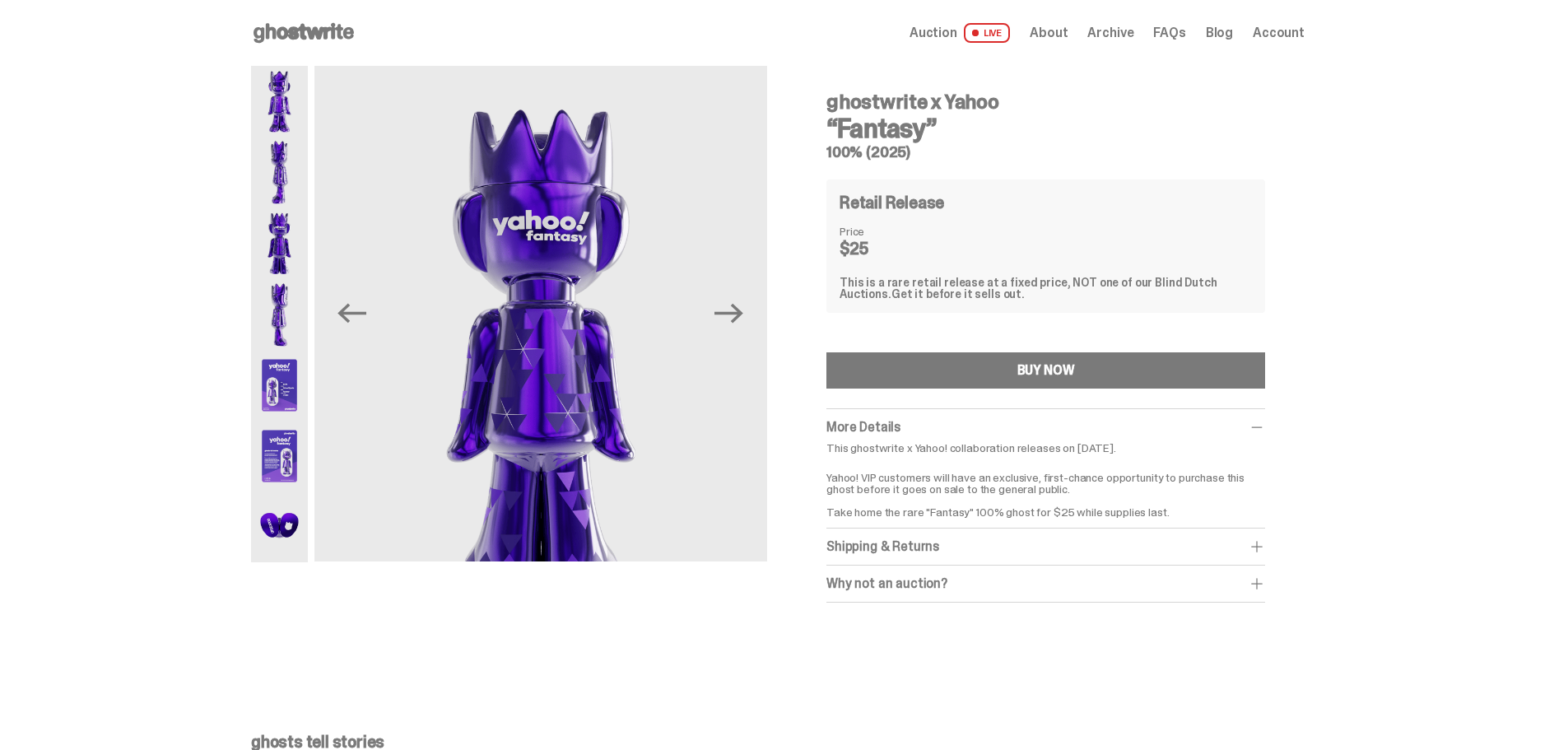
click at [308, 311] on img at bounding box center [280, 314] width 56 height 71
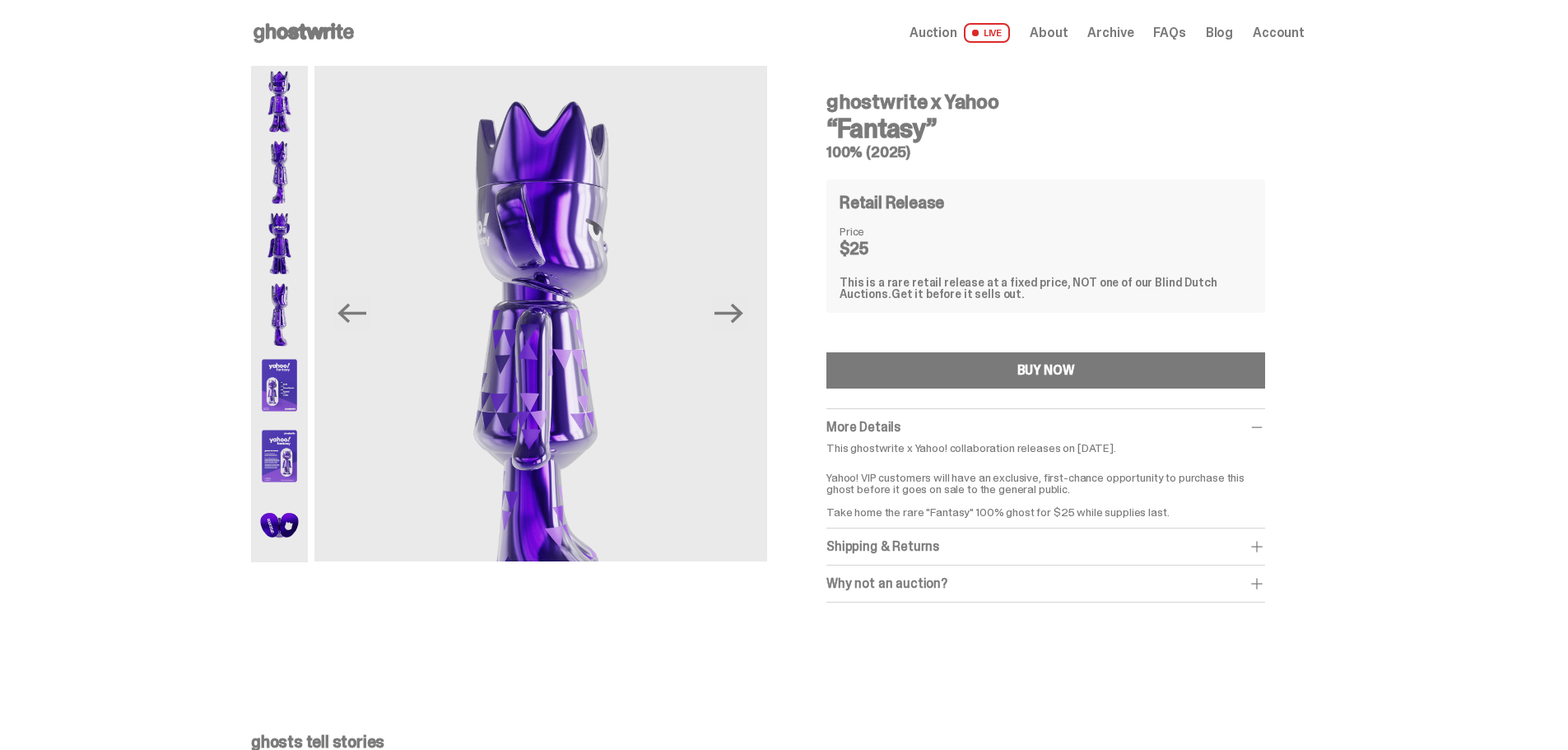
click at [308, 383] on img at bounding box center [280, 385] width 56 height 71
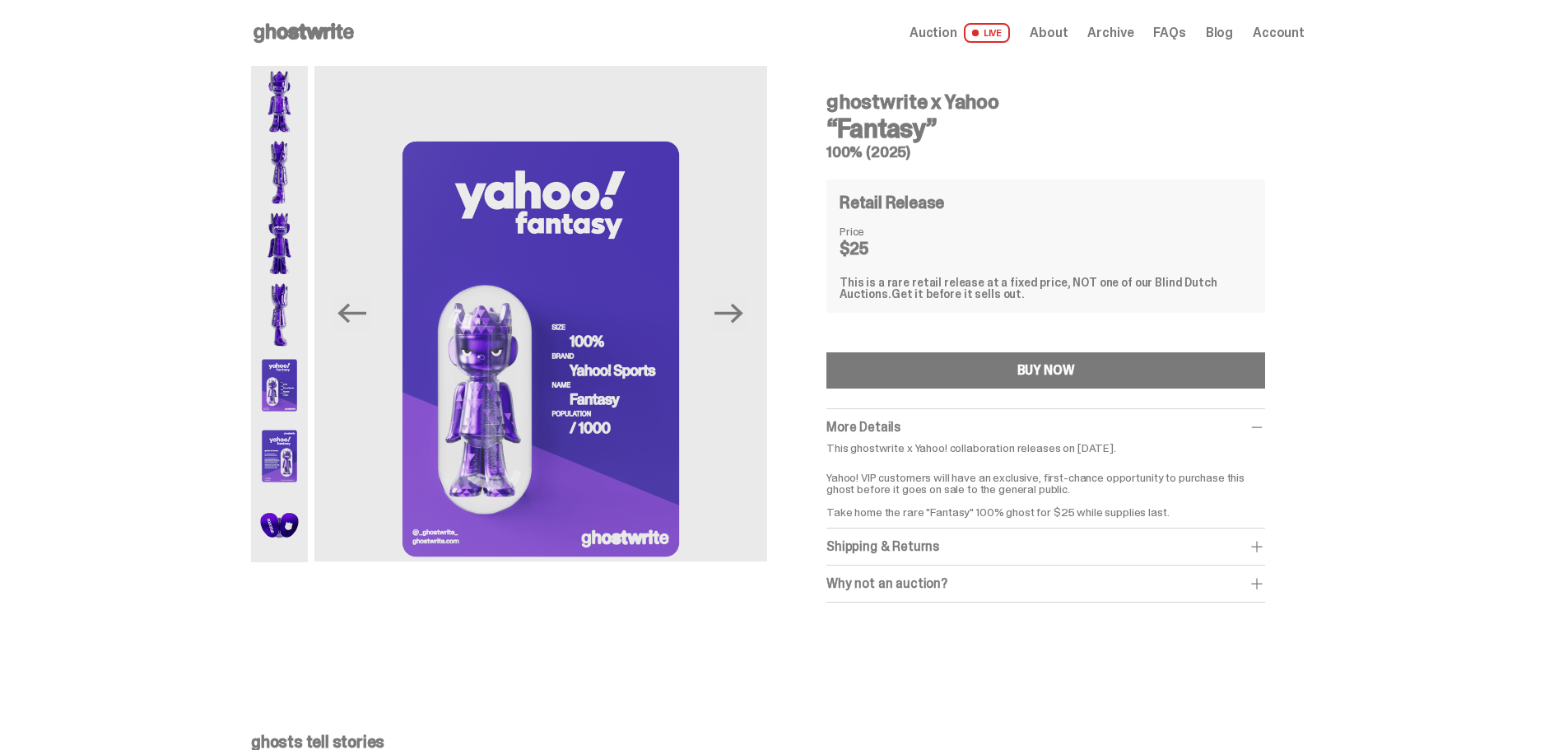
click at [308, 475] on img at bounding box center [280, 456] width 56 height 71
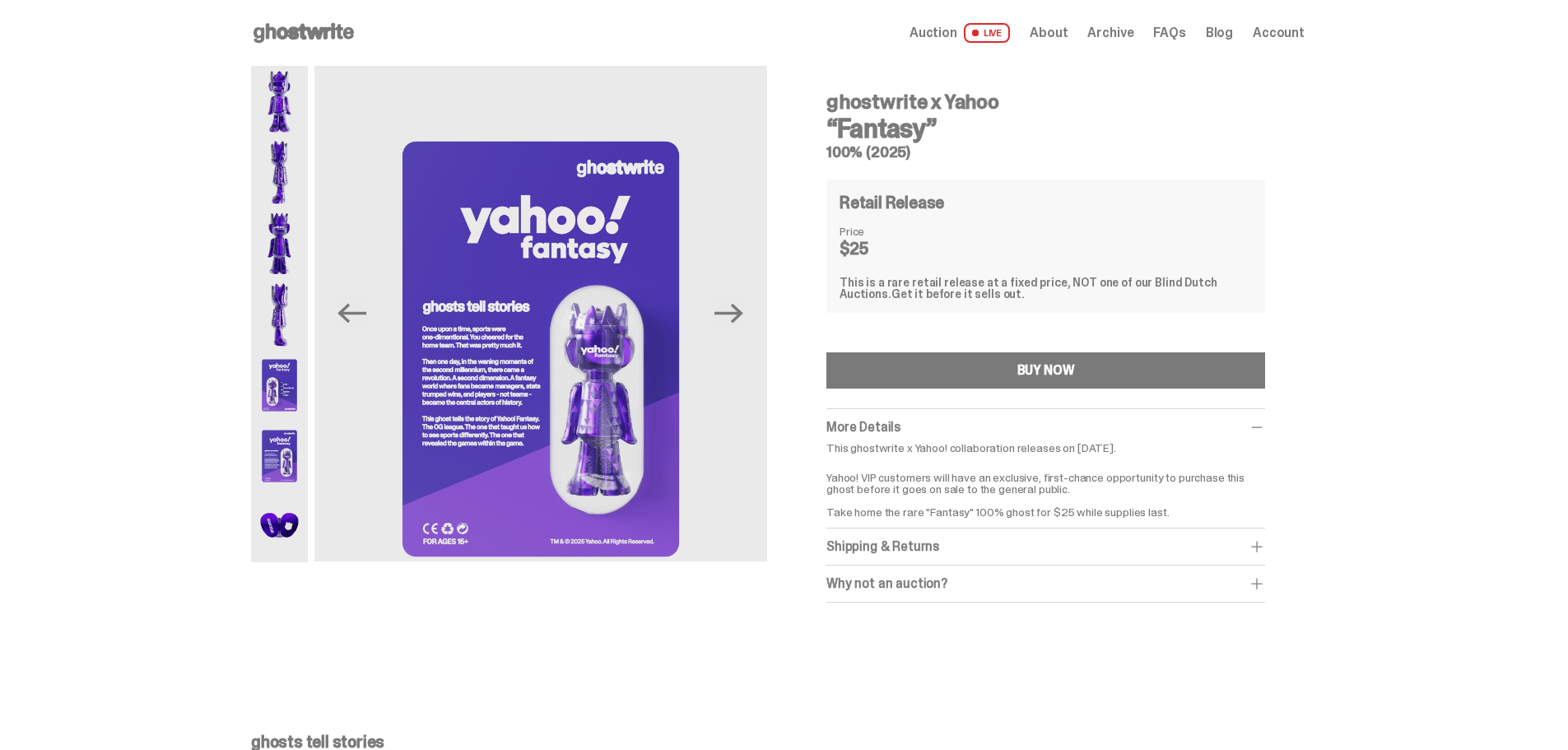
click at [308, 388] on img at bounding box center [280, 385] width 56 height 71
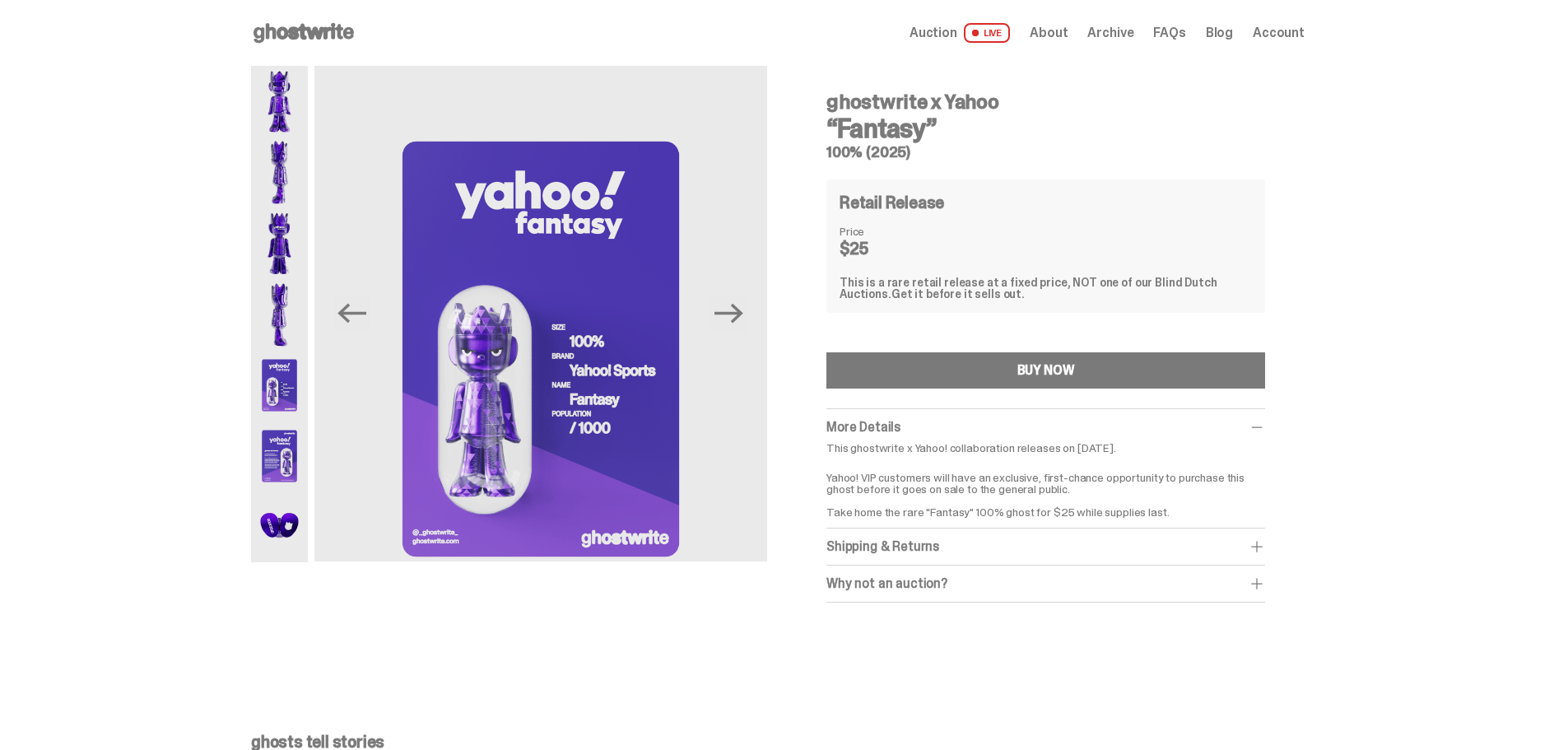
click at [308, 505] on img at bounding box center [280, 527] width 56 height 71
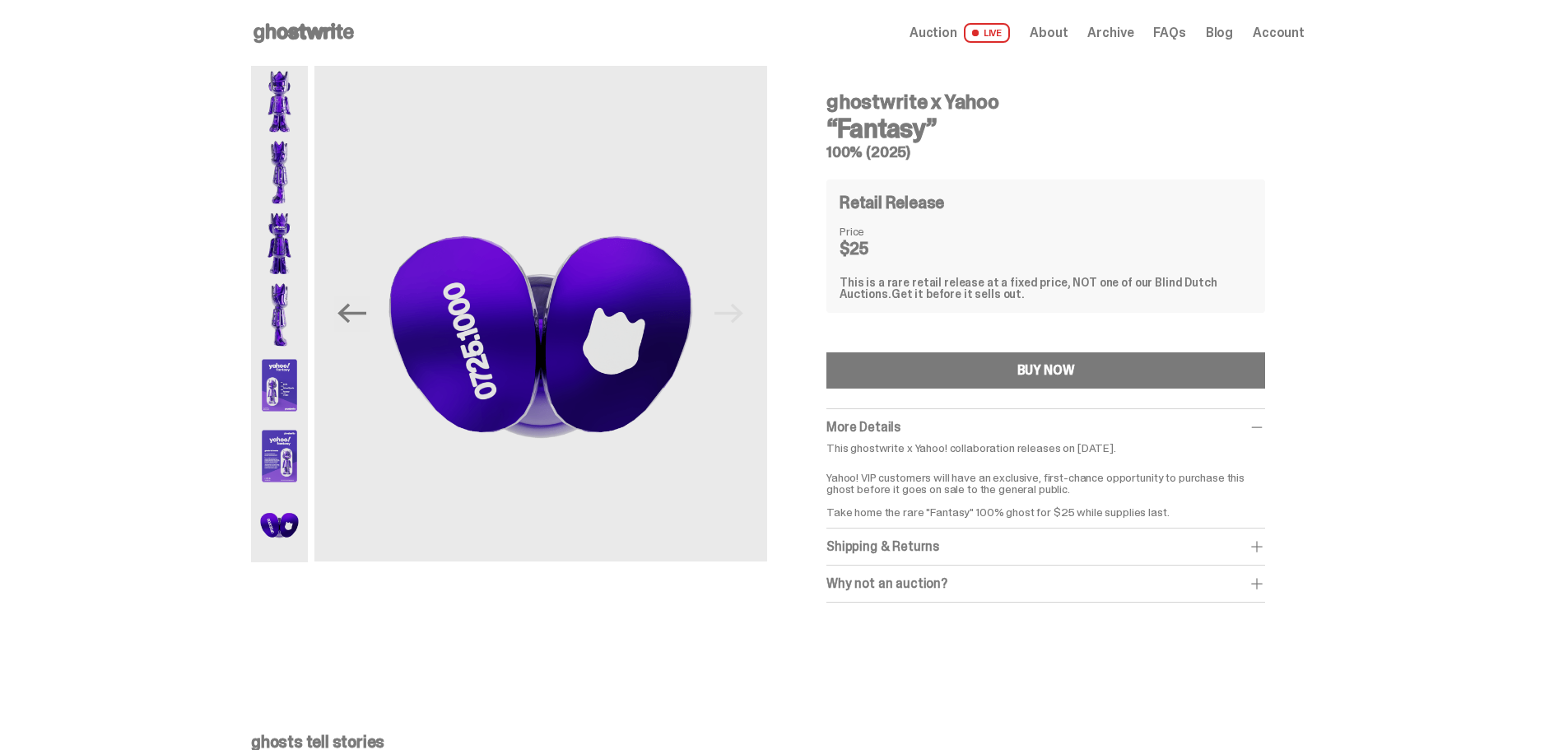
click at [1075, 20] on div "Open main menu Home Auction LIVE About Archive FAQs Blog Account" at bounding box center [778, 32] width 1054 height 27
click at [1088, 27] on span "Archive" at bounding box center [1111, 32] width 46 height 13
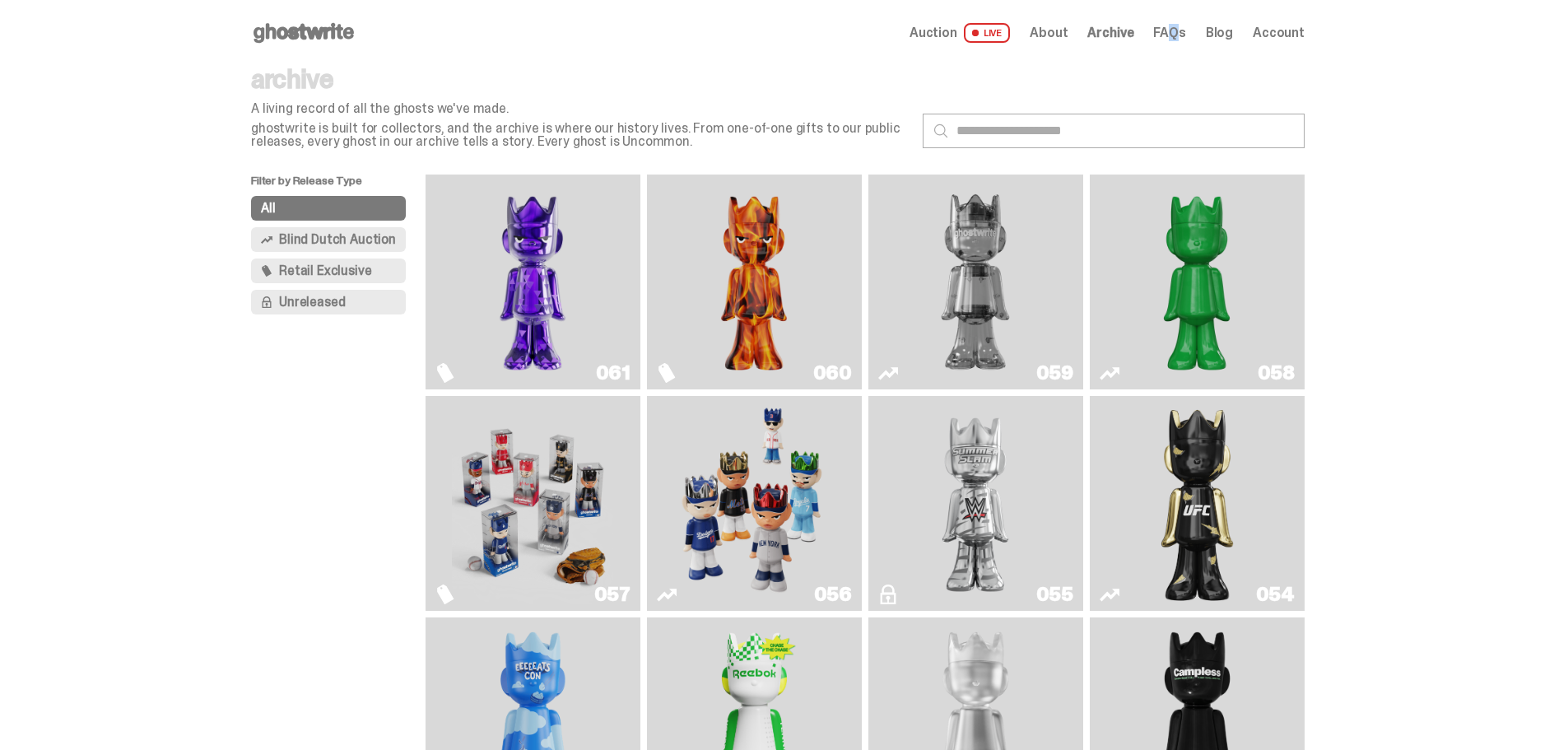
click at [1138, 19] on div "Open main menu Home Auction LIVE About Archive FAQs Blog Account" at bounding box center [778, 32] width 1054 height 66
click at [1153, 29] on span "FAQs" at bounding box center [1170, 32] width 32 height 13
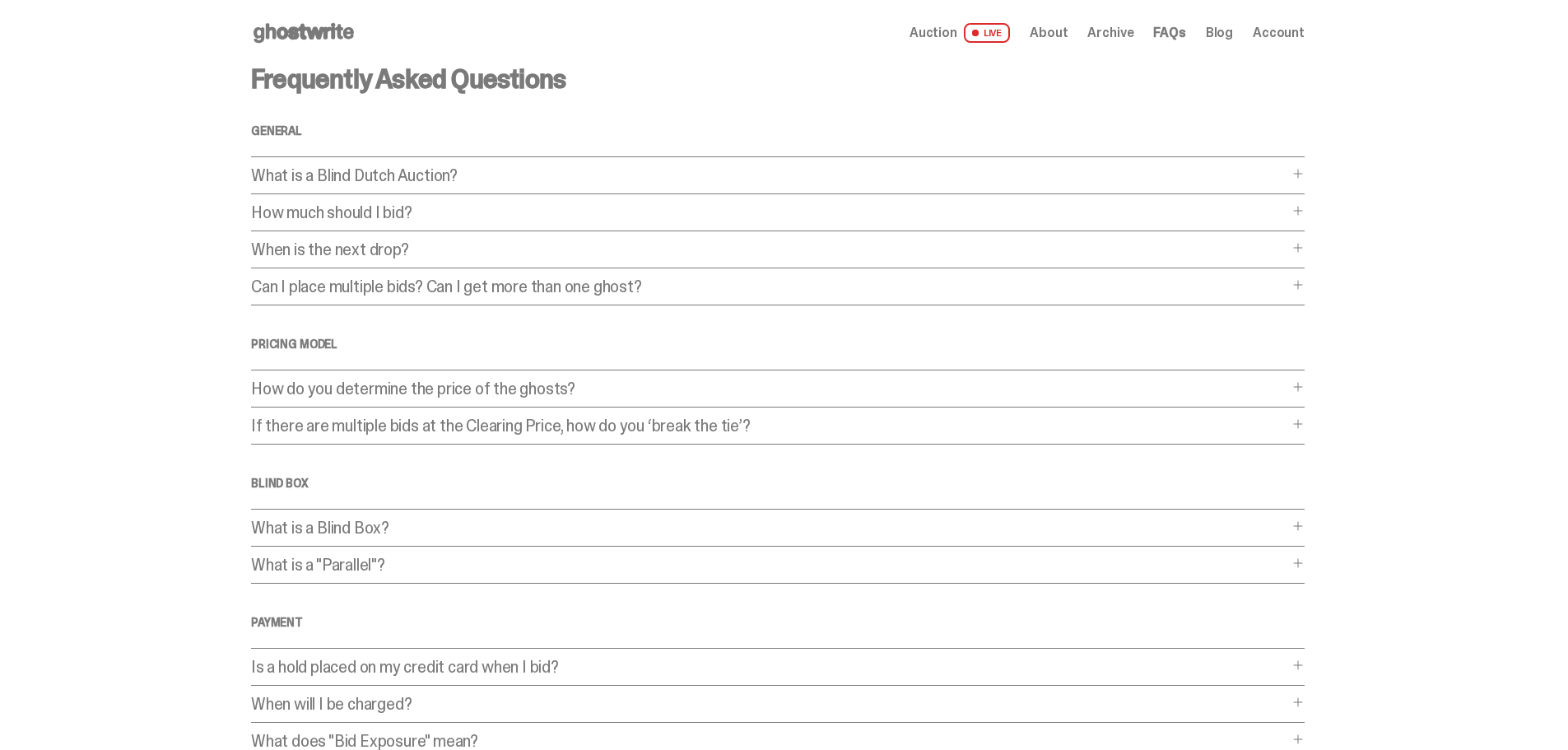
click at [1206, 29] on link "Blog" at bounding box center [1220, 32] width 27 height 13
